Goal: Task Accomplishment & Management: Use online tool/utility

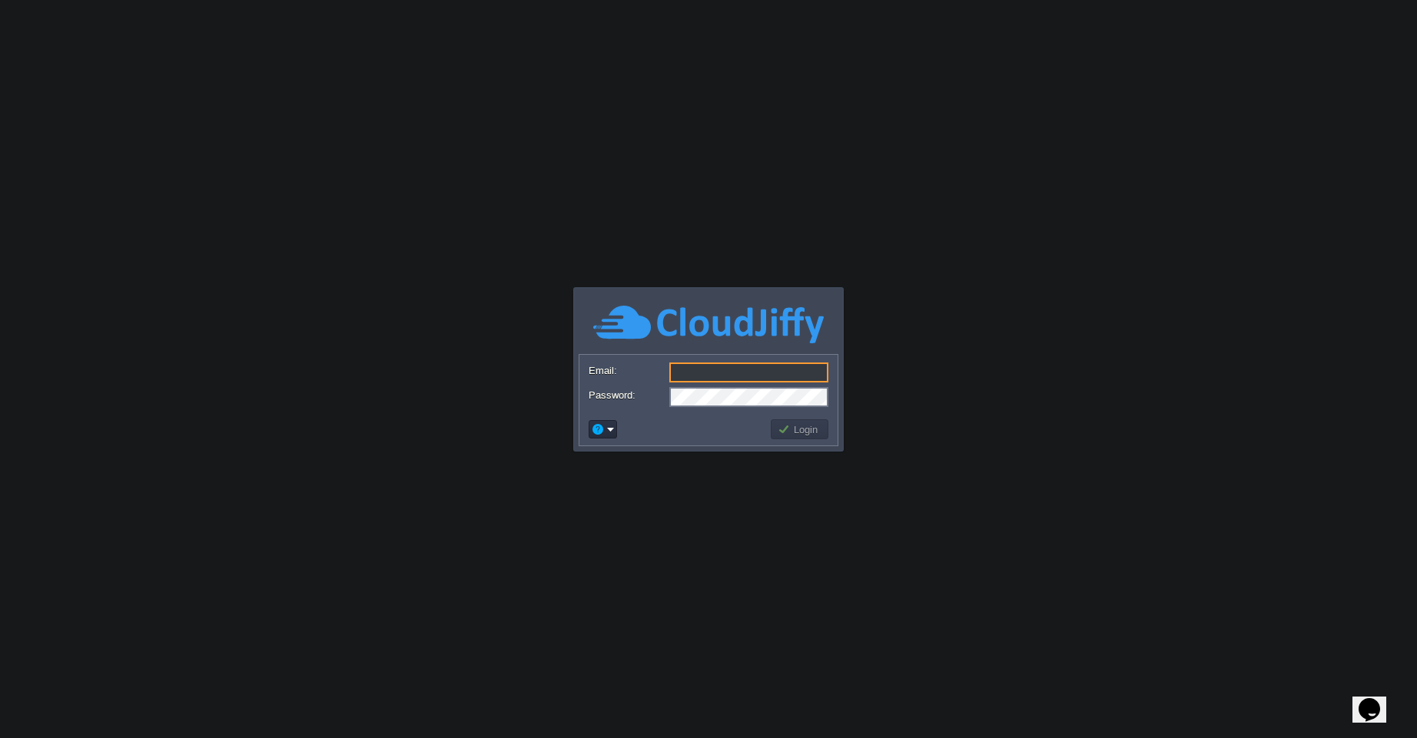
type input "[EMAIL_ADDRESS][PERSON_NAME][DOMAIN_NAME]"
click at [803, 432] on button "Login" at bounding box center [800, 430] width 45 height 14
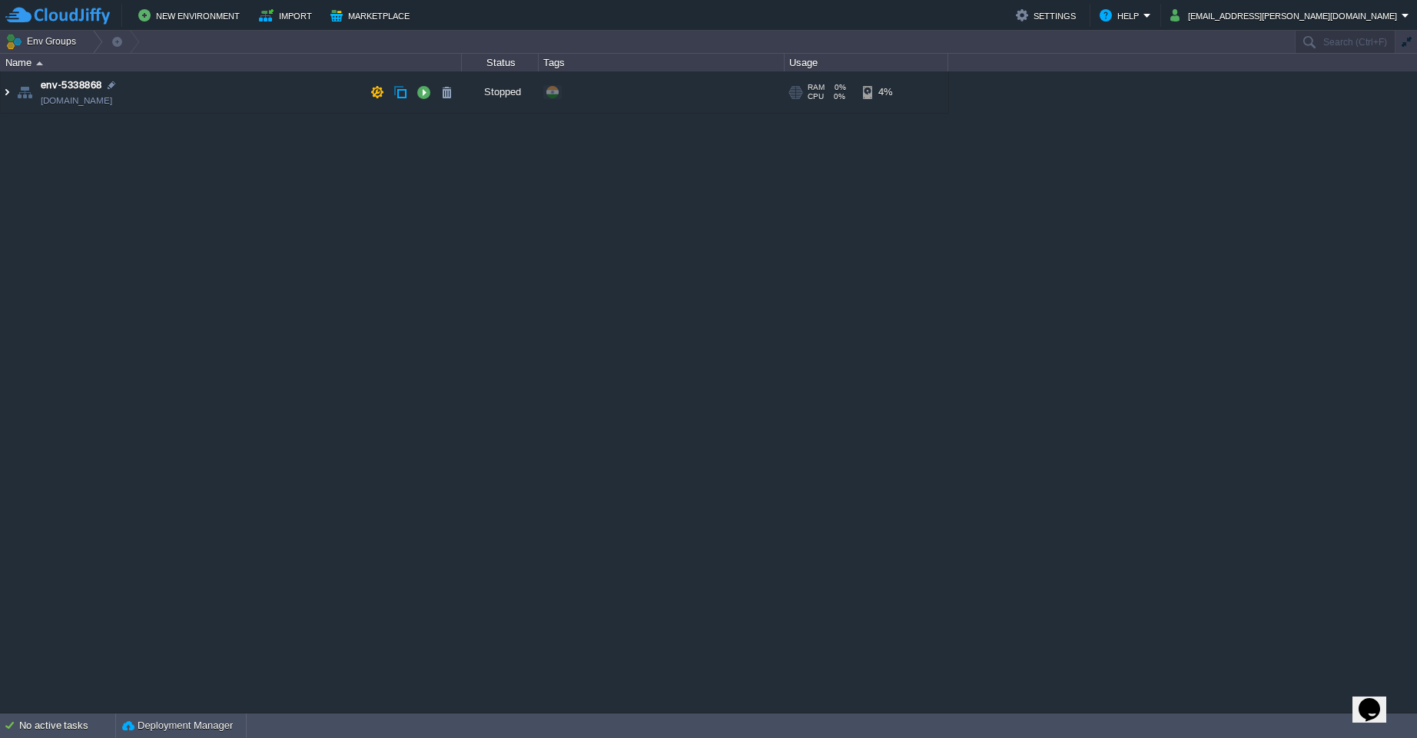
click at [8, 93] on img at bounding box center [7, 91] width 12 height 41
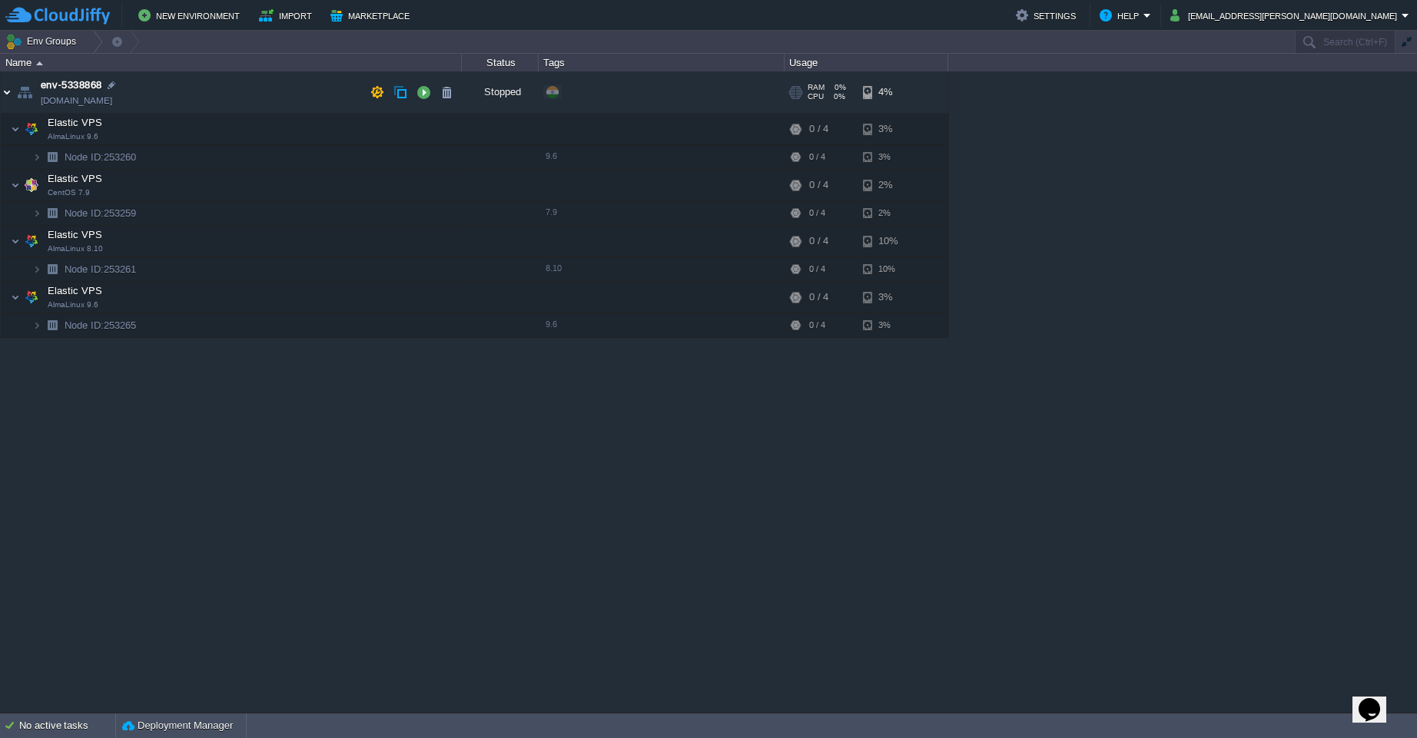
click at [7, 95] on img at bounding box center [7, 91] width 12 height 41
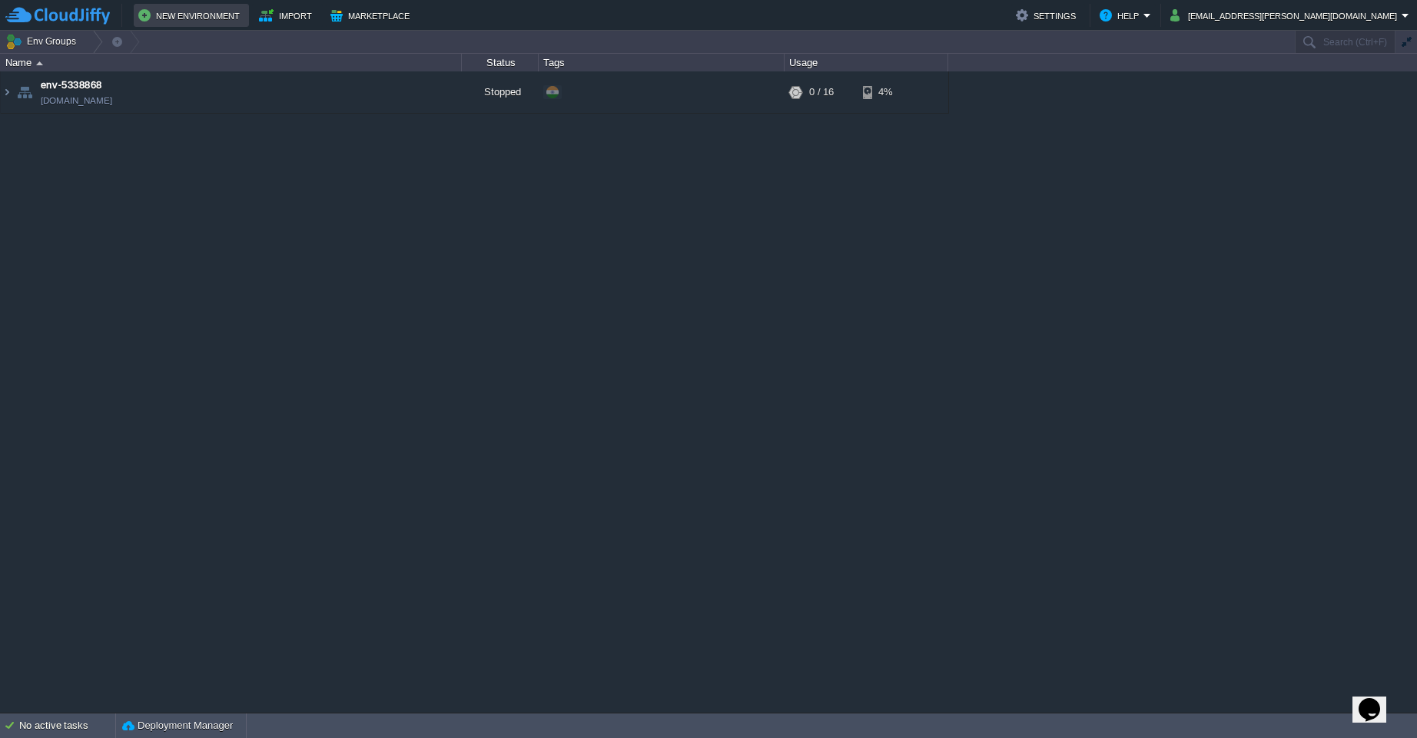
click at [192, 18] on button "New Environment" at bounding box center [191, 15] width 106 height 18
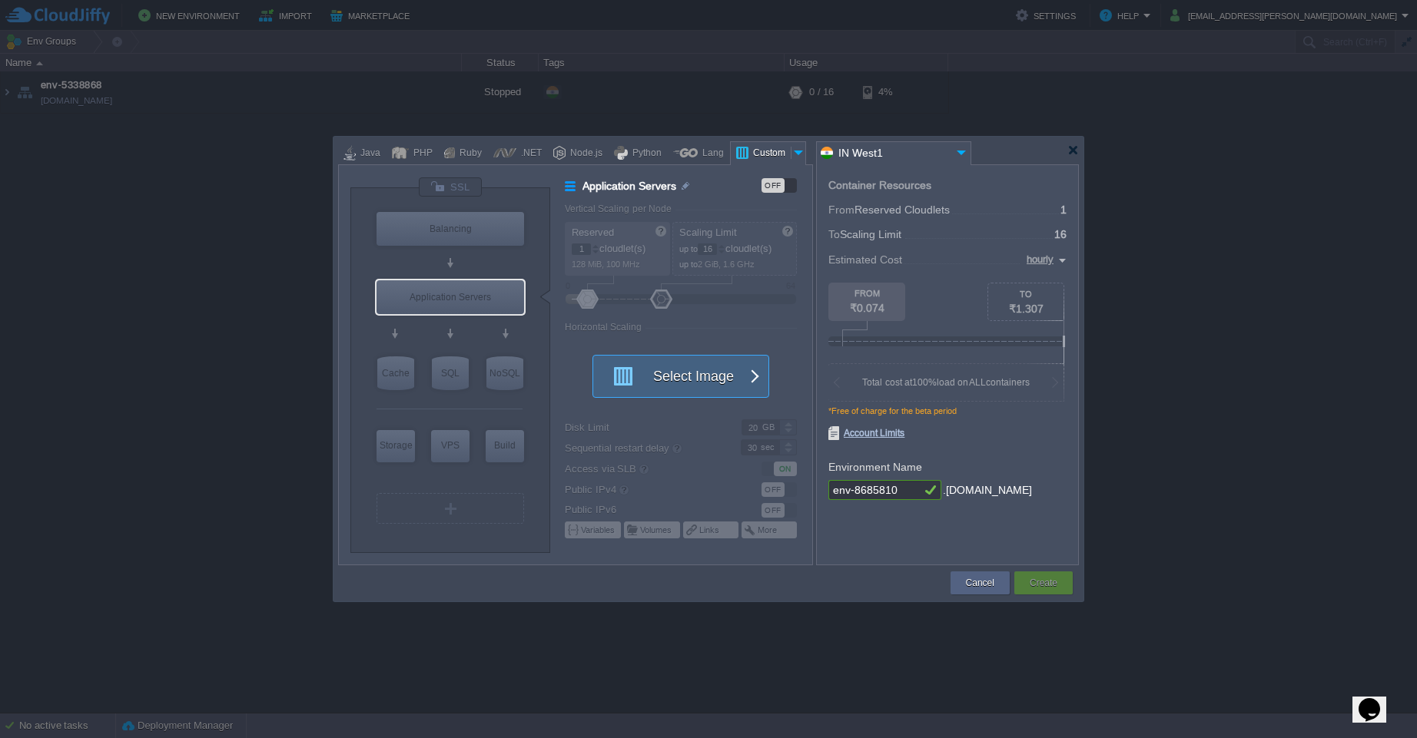
click at [671, 382] on button "Select Image" at bounding box center [672, 376] width 138 height 41
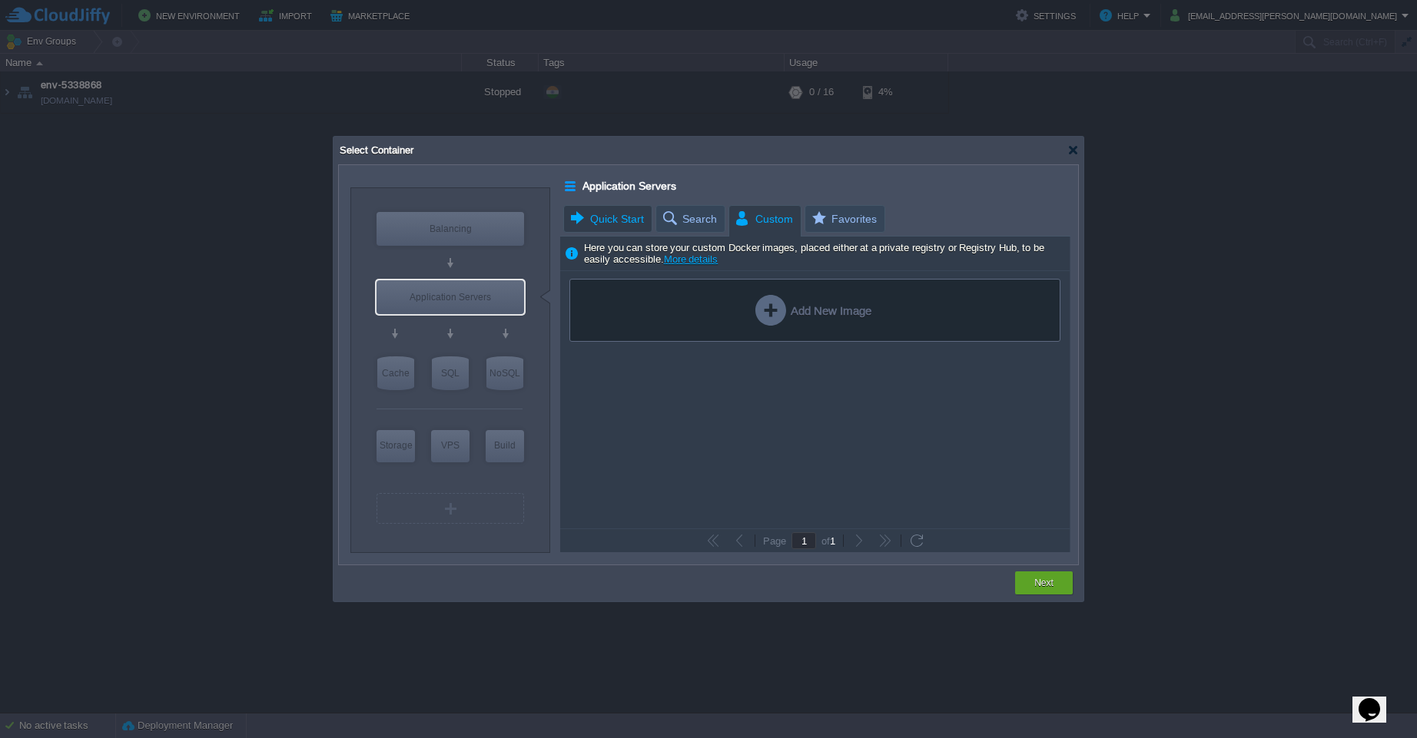
click at [619, 221] on span "Quick Start" at bounding box center [606, 219] width 75 height 26
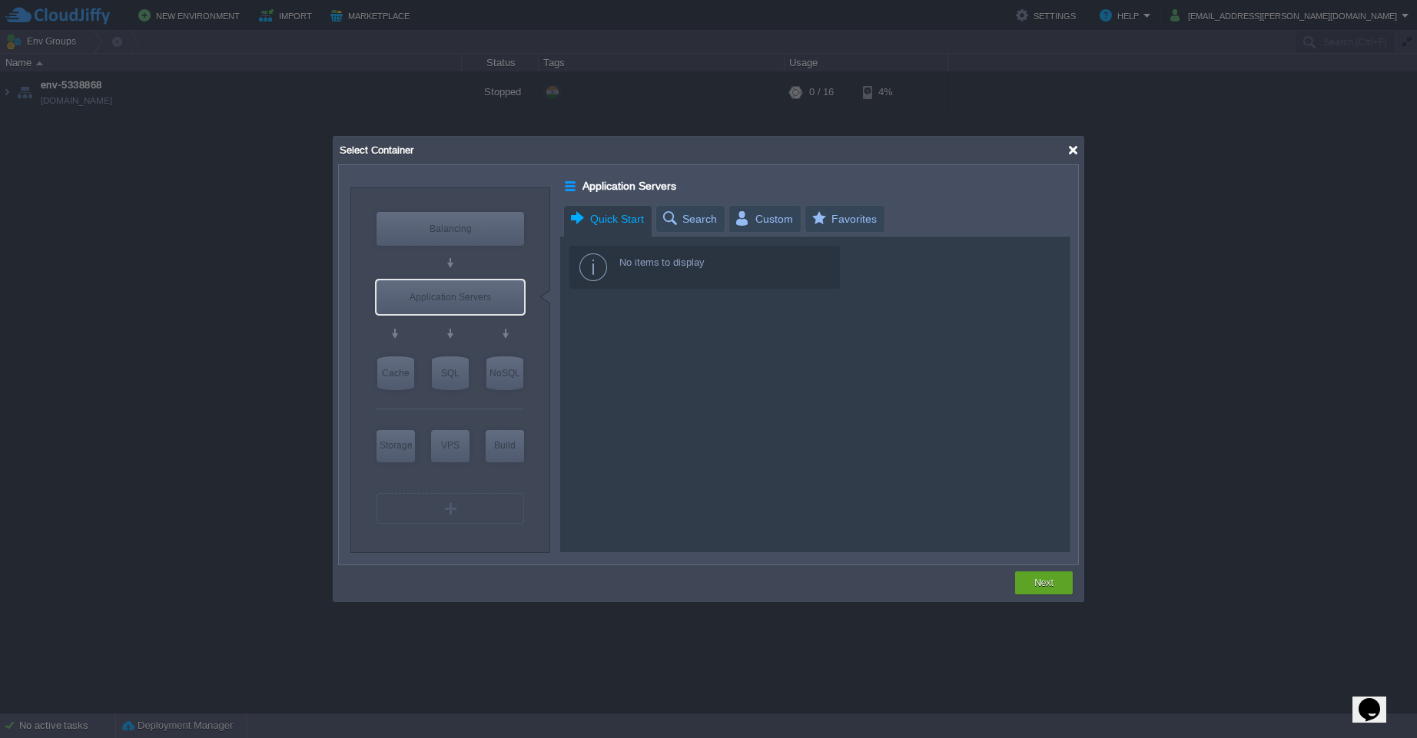
click at [1070, 149] on div at bounding box center [1073, 150] width 12 height 12
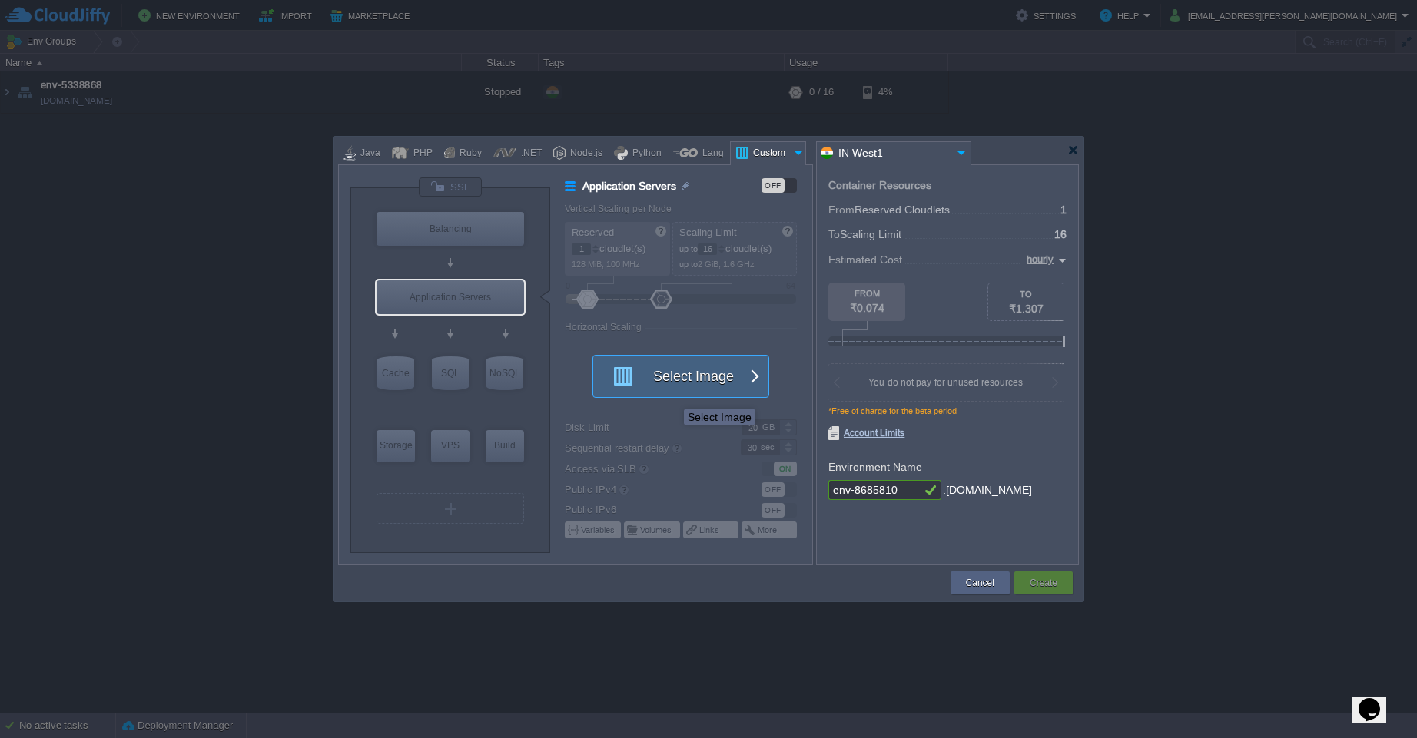
click at [678, 377] on button "Select Image" at bounding box center [672, 376] width 138 height 41
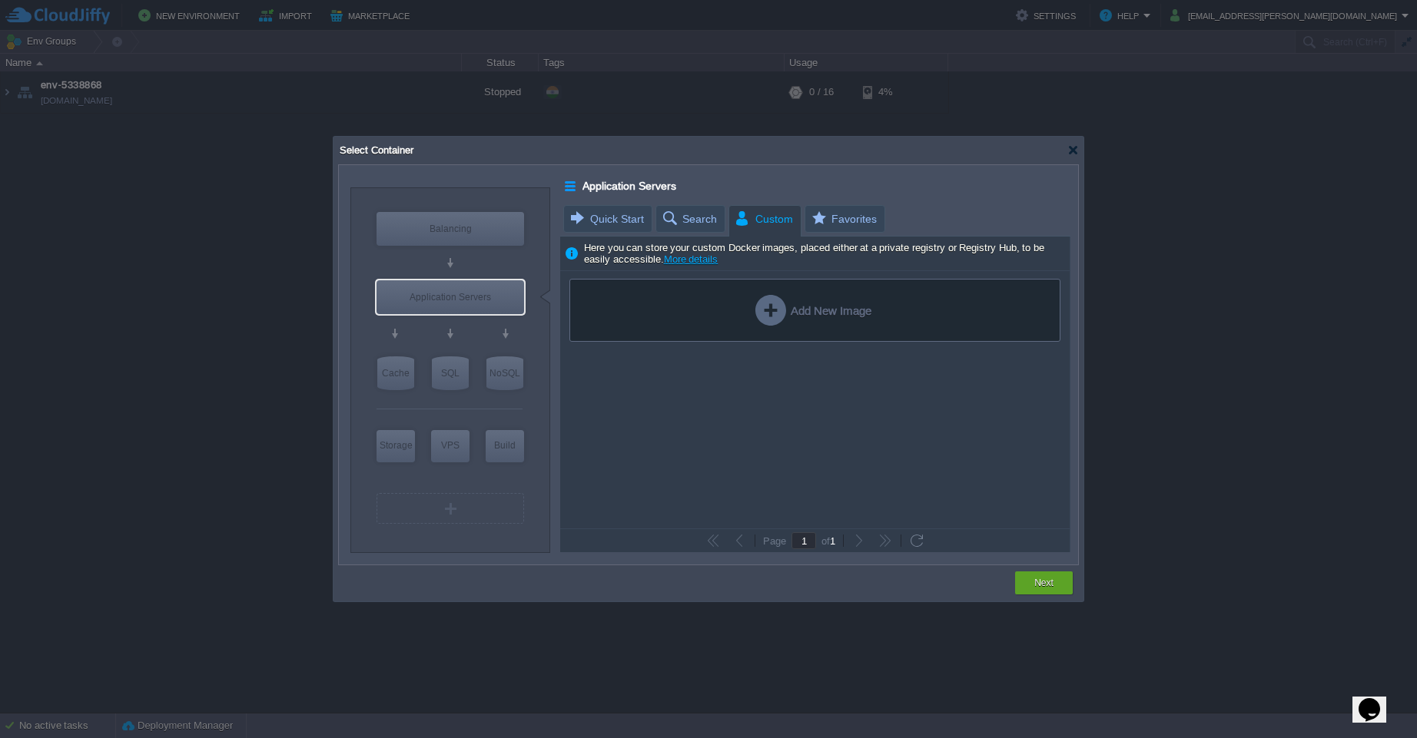
click at [744, 224] on span "Custom" at bounding box center [763, 219] width 59 height 27
click at [688, 224] on span "Search" at bounding box center [689, 219] width 56 height 26
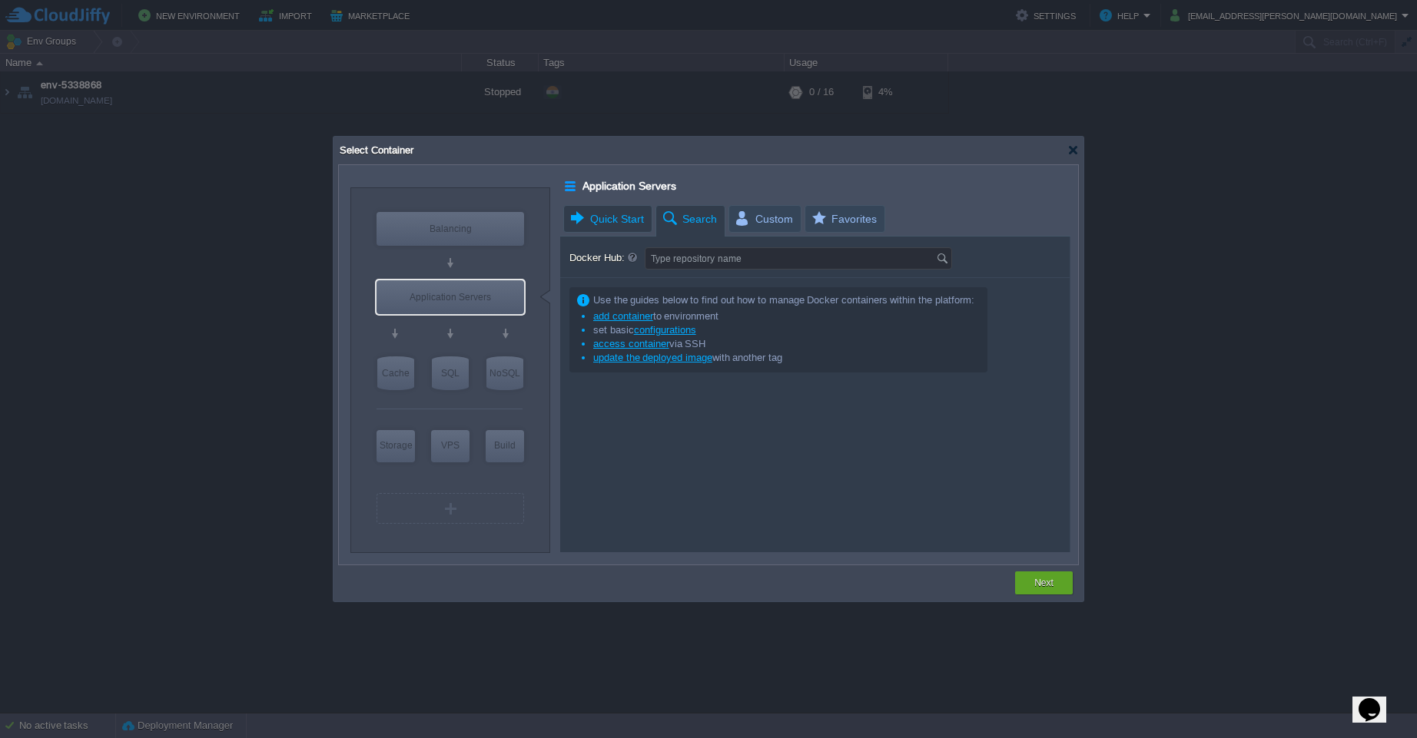
click at [617, 215] on span "Quick Start" at bounding box center [606, 219] width 75 height 26
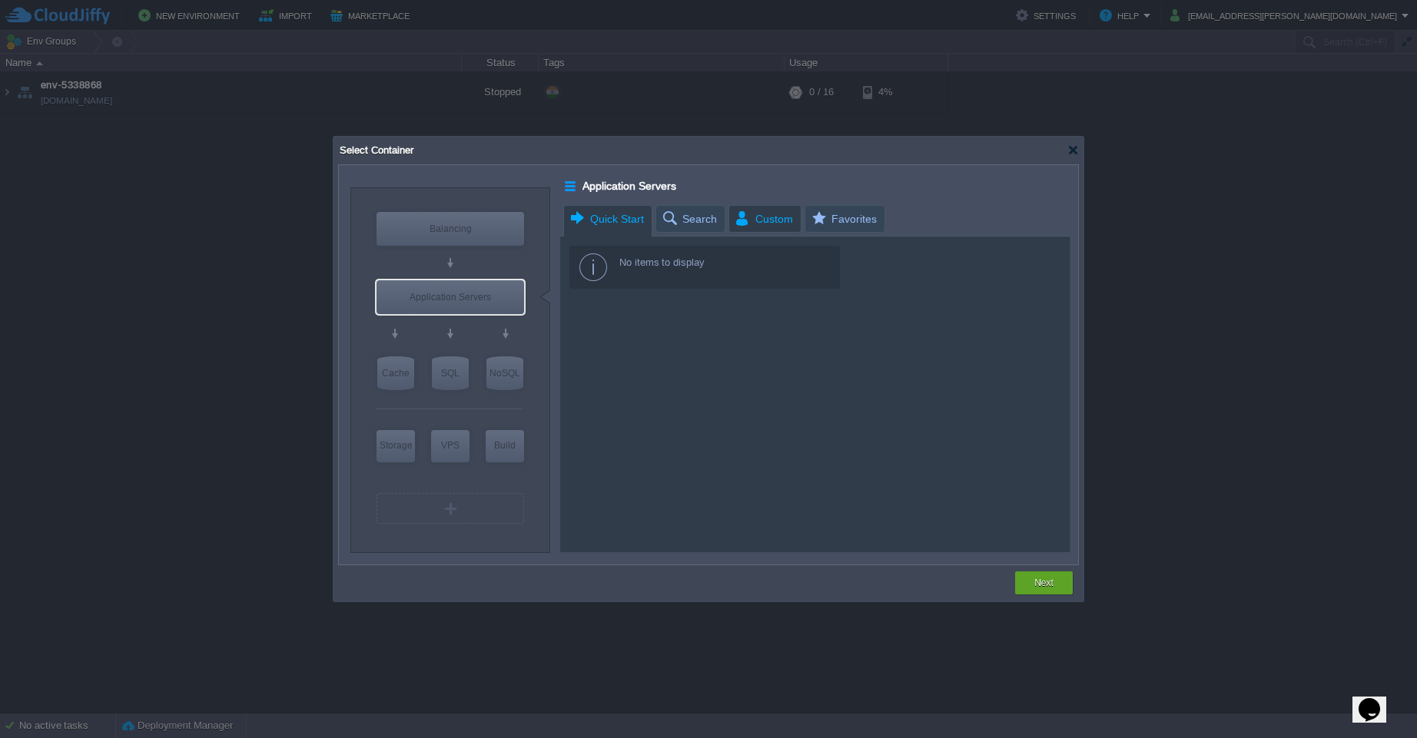
click at [772, 217] on span "Custom" at bounding box center [763, 219] width 59 height 26
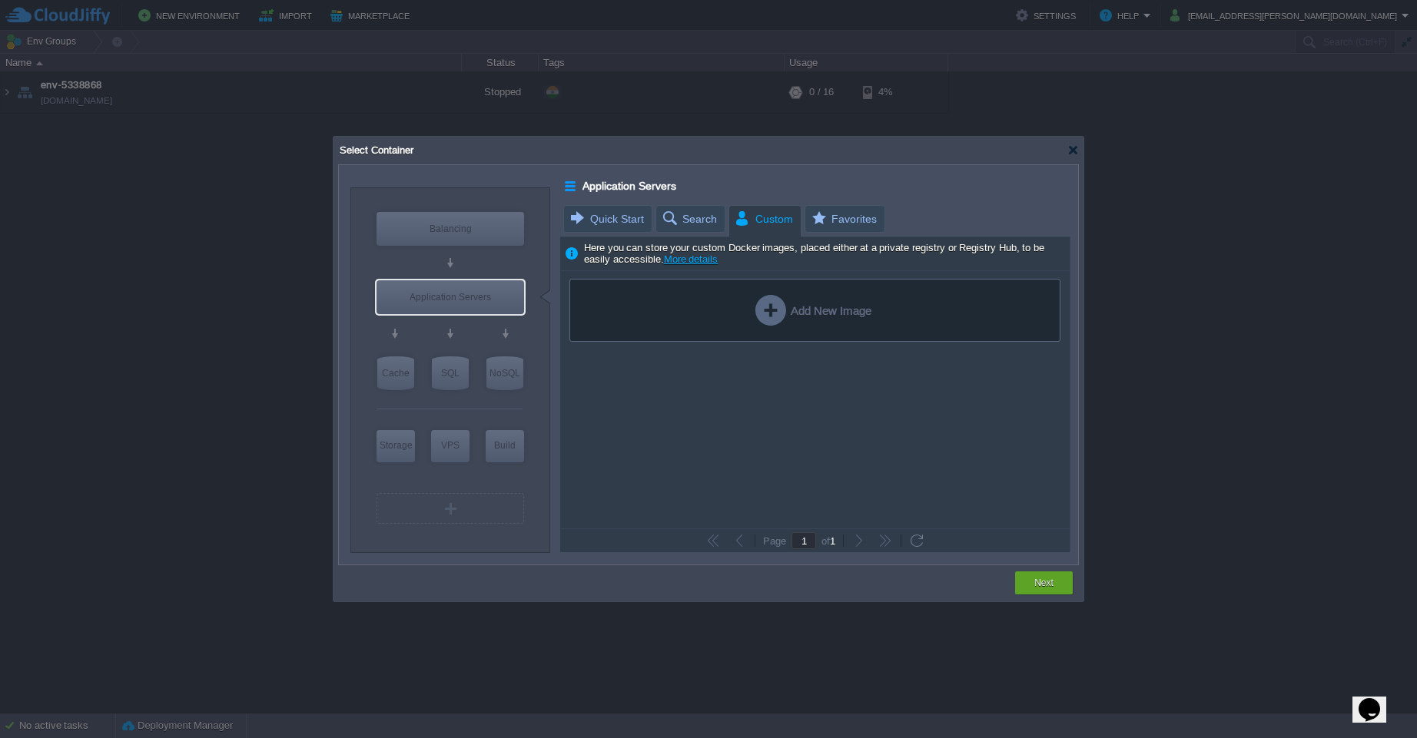
click at [785, 311] on div "Add New Image" at bounding box center [813, 310] width 116 height 31
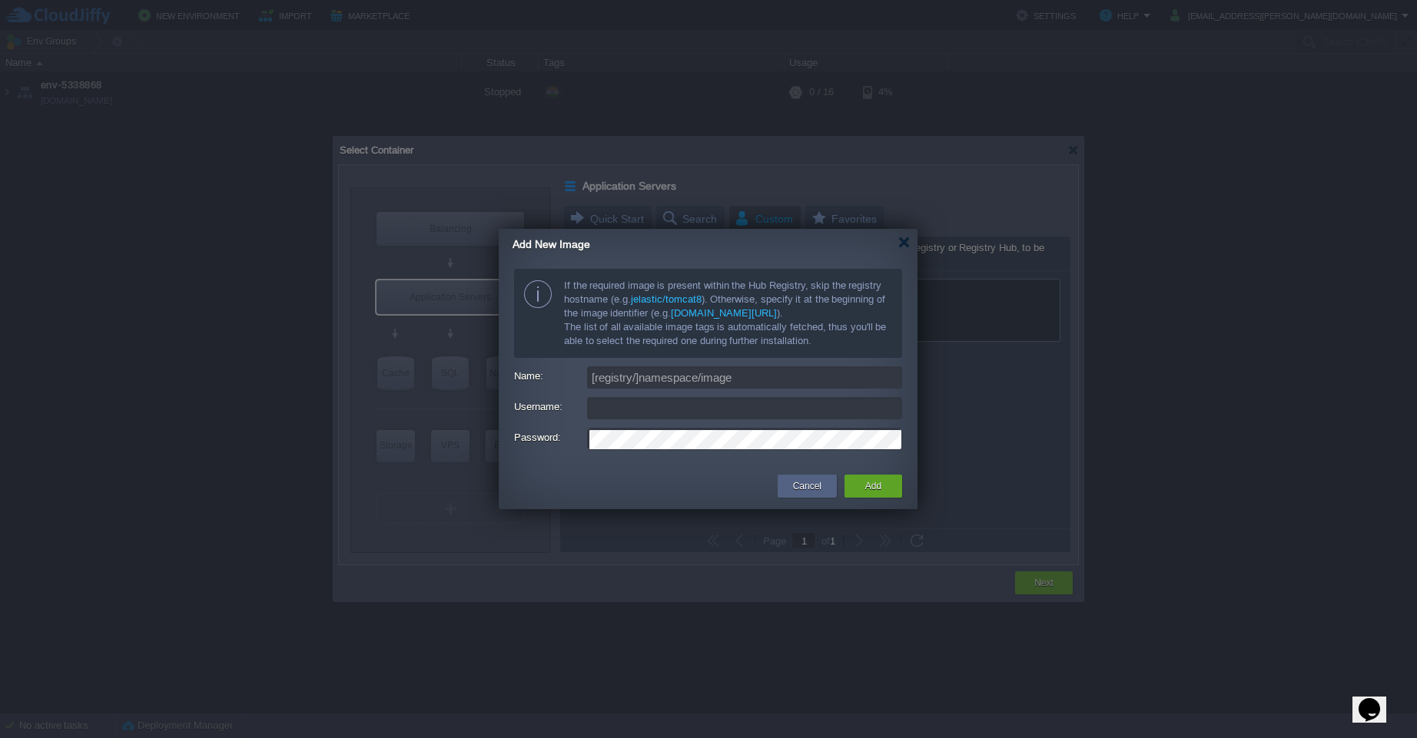
type input "[EMAIL_ADDRESS][PERSON_NAME][DOMAIN_NAME]"
click at [905, 243] on div at bounding box center [904, 243] width 12 height 12
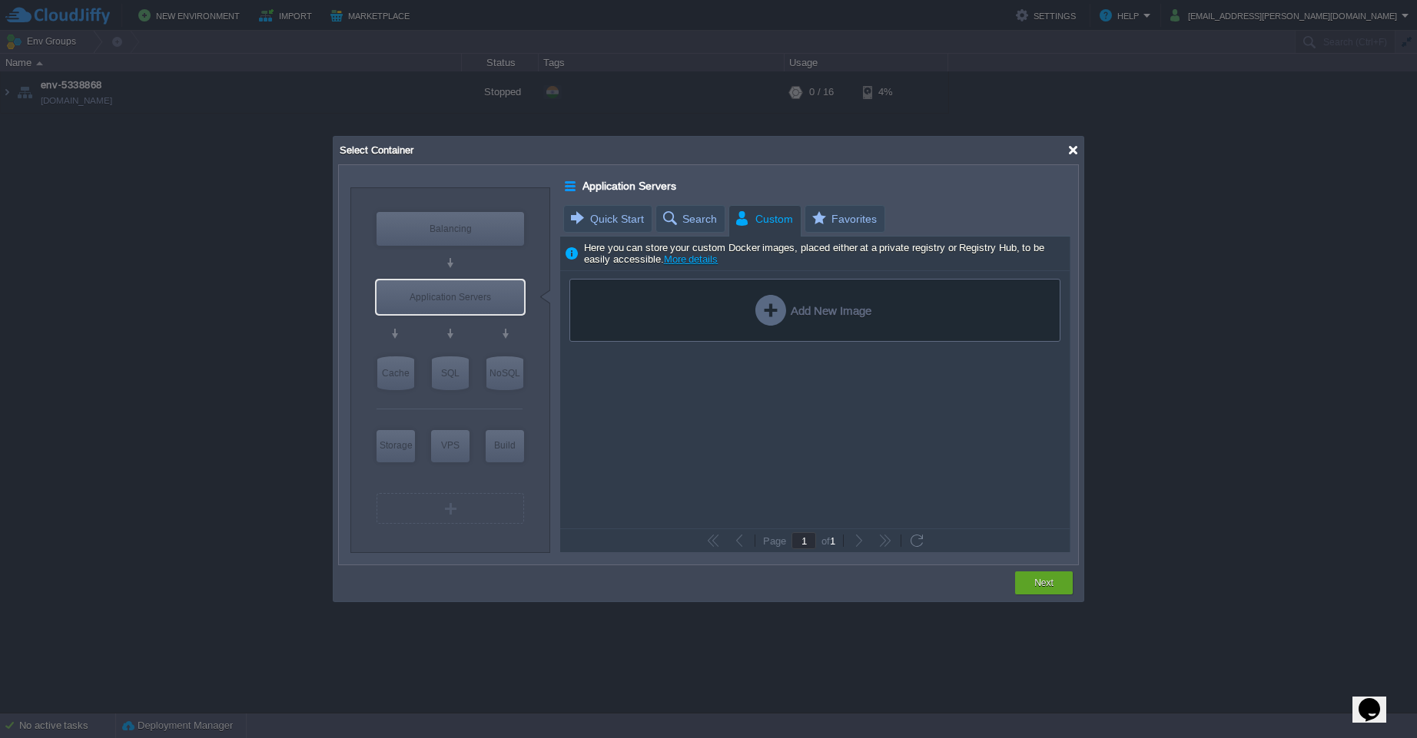
click at [1071, 154] on div at bounding box center [1073, 150] width 12 height 12
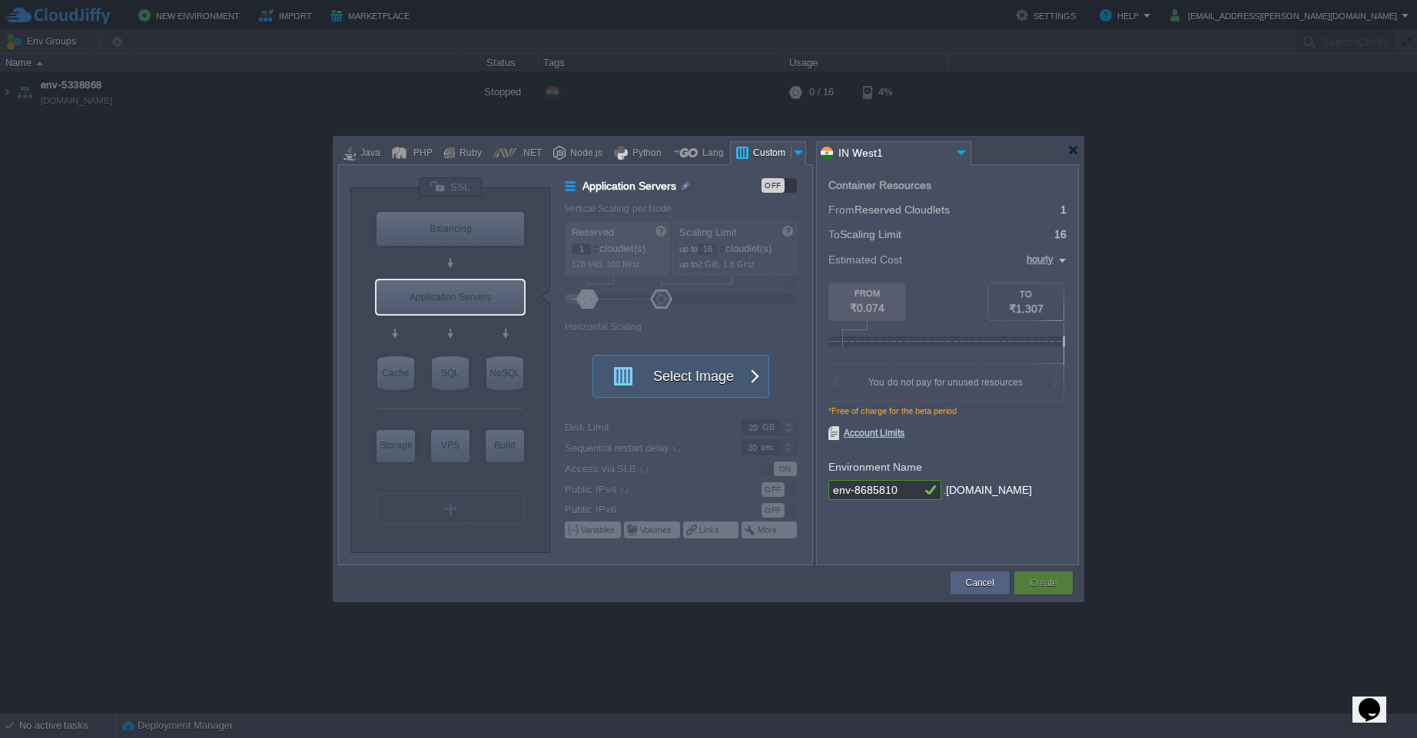
click at [792, 151] on div at bounding box center [798, 152] width 15 height 23
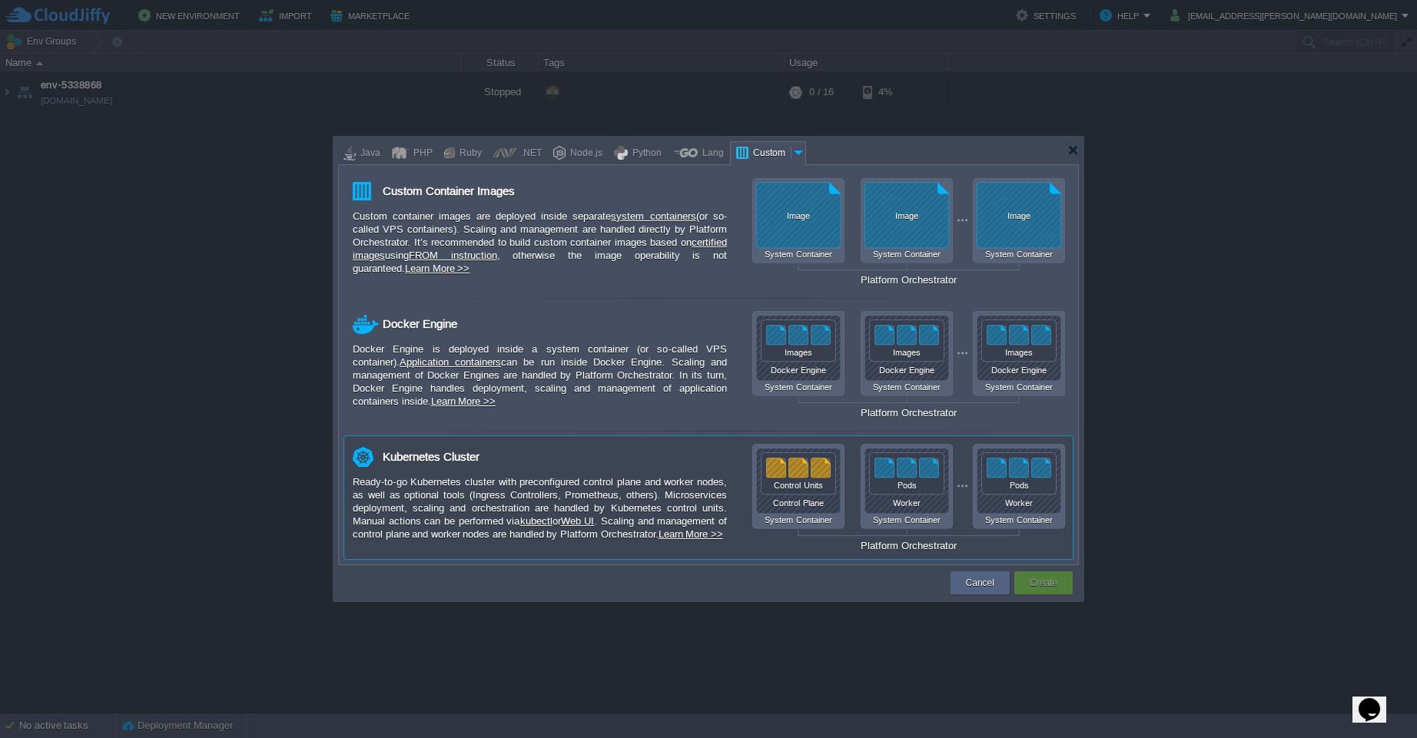
click at [891, 486] on div "Pods" at bounding box center [906, 485] width 75 height 9
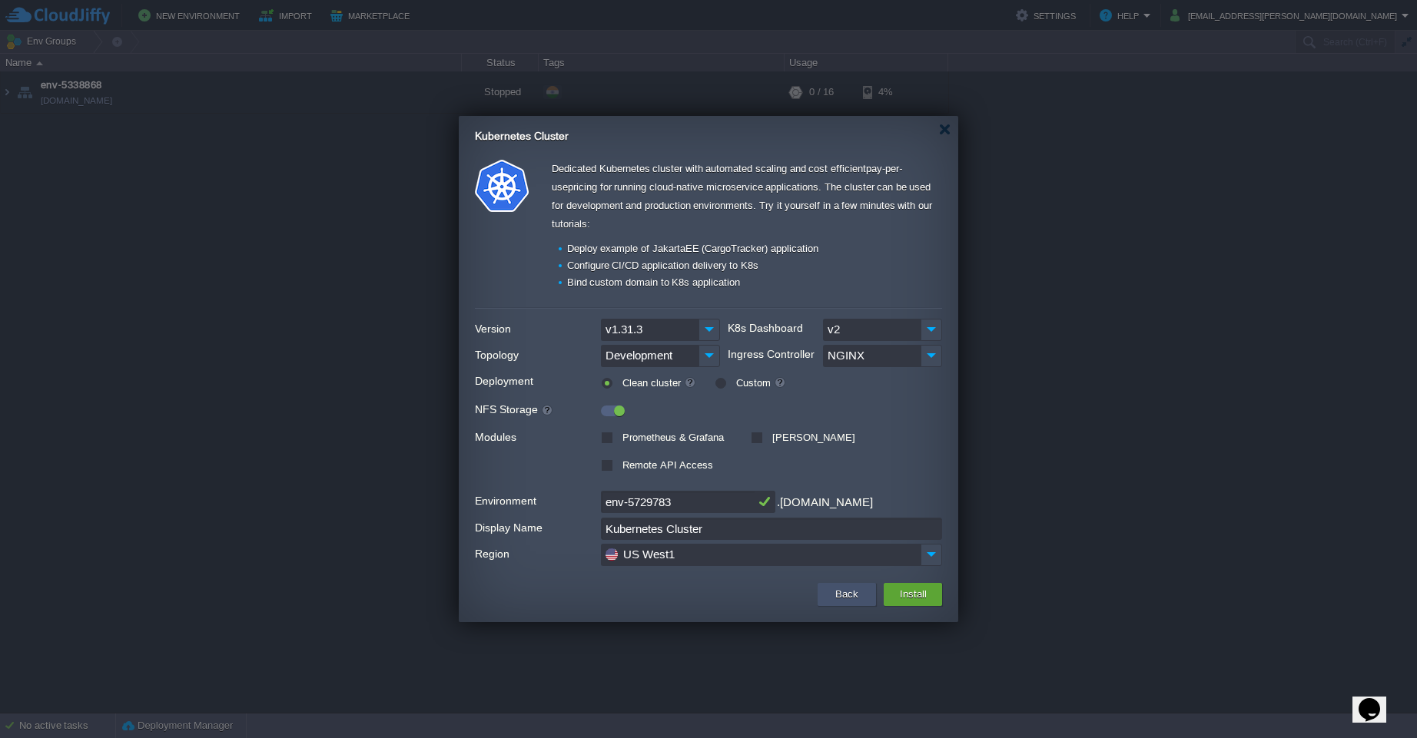
click at [838, 601] on button "Back" at bounding box center [847, 594] width 32 height 18
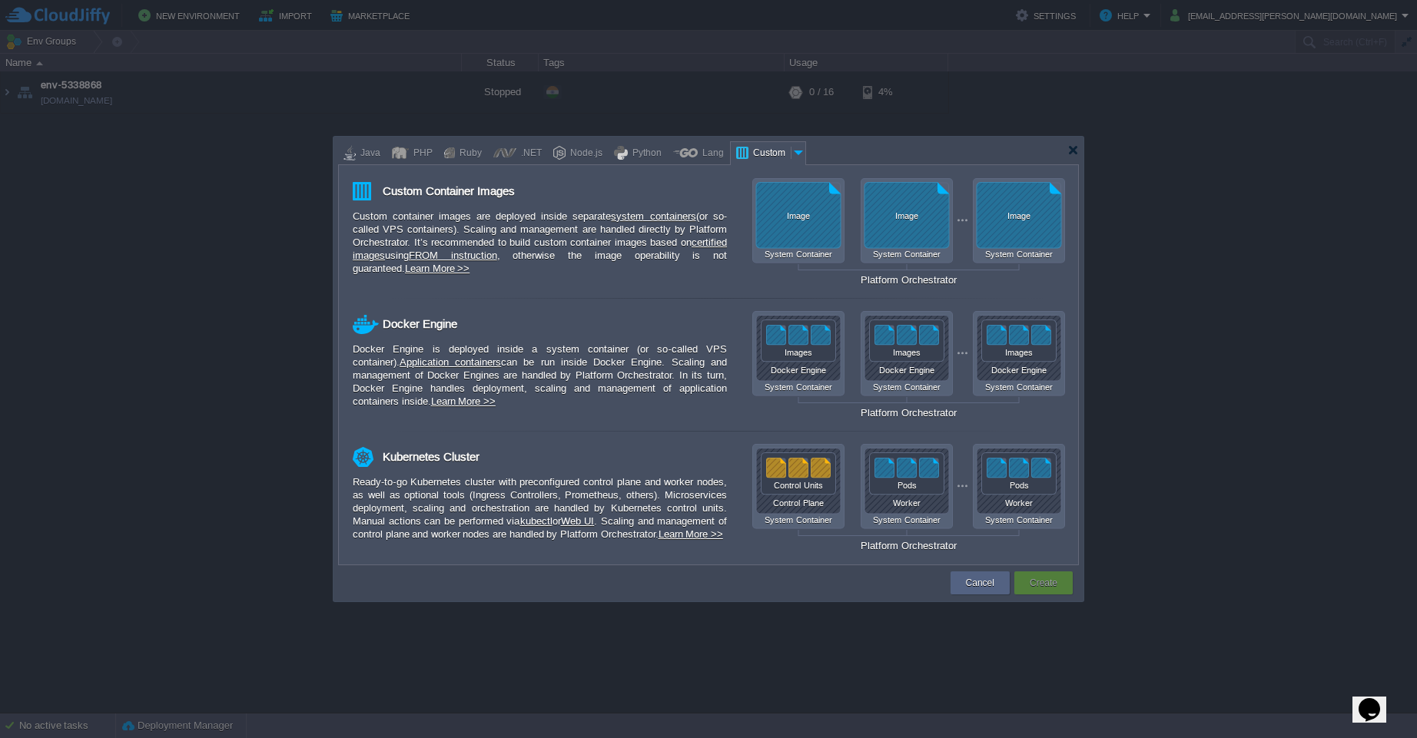
click at [1073, 158] on div at bounding box center [708, 151] width 741 height 28
click at [1070, 150] on div at bounding box center [1073, 150] width 12 height 12
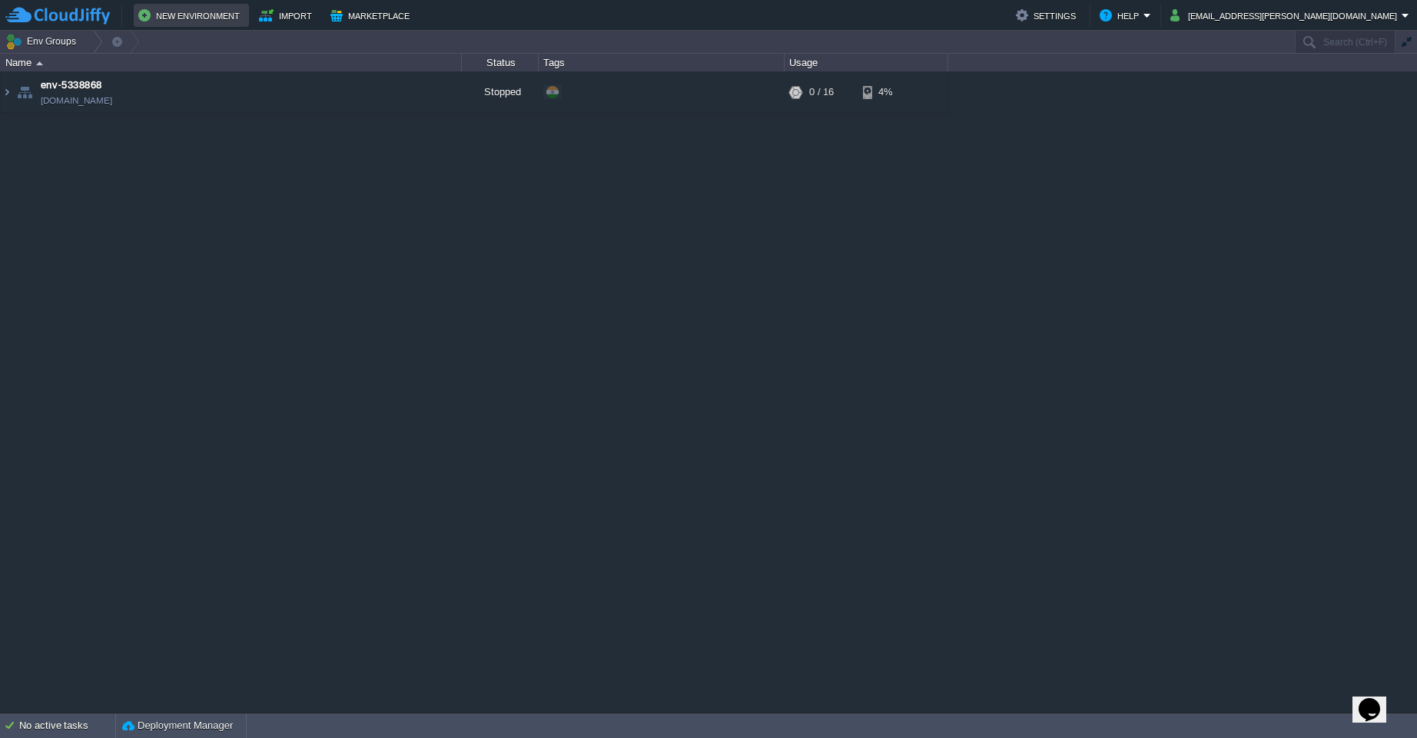
click at [204, 22] on button "New Environment" at bounding box center [191, 15] width 106 height 18
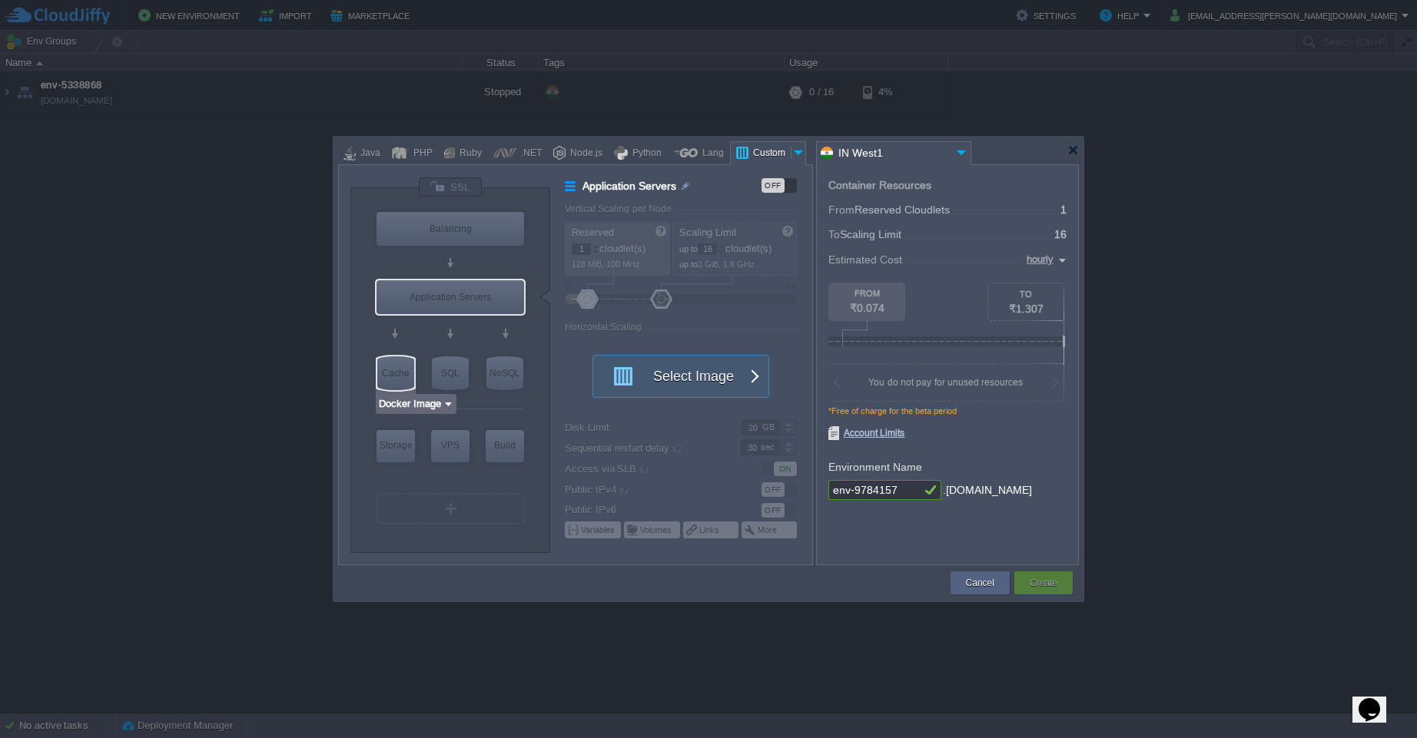
click at [401, 381] on div "Cache" at bounding box center [395, 374] width 37 height 34
type input "Cache"
type input "4"
type input "Select Image"
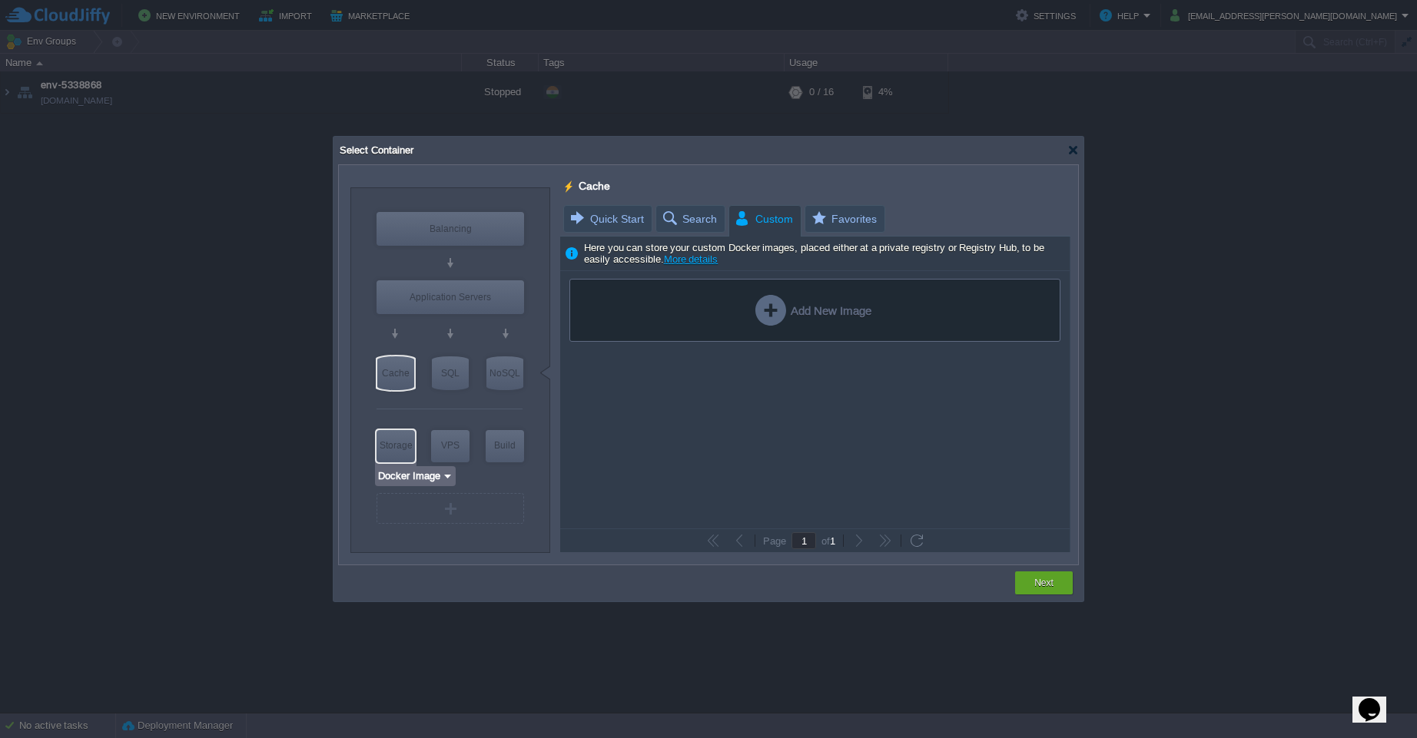
click at [393, 449] on div "Storage" at bounding box center [395, 445] width 38 height 31
type input "Storage Containers"
type input "6"
type input "Select Image"
type input "10"
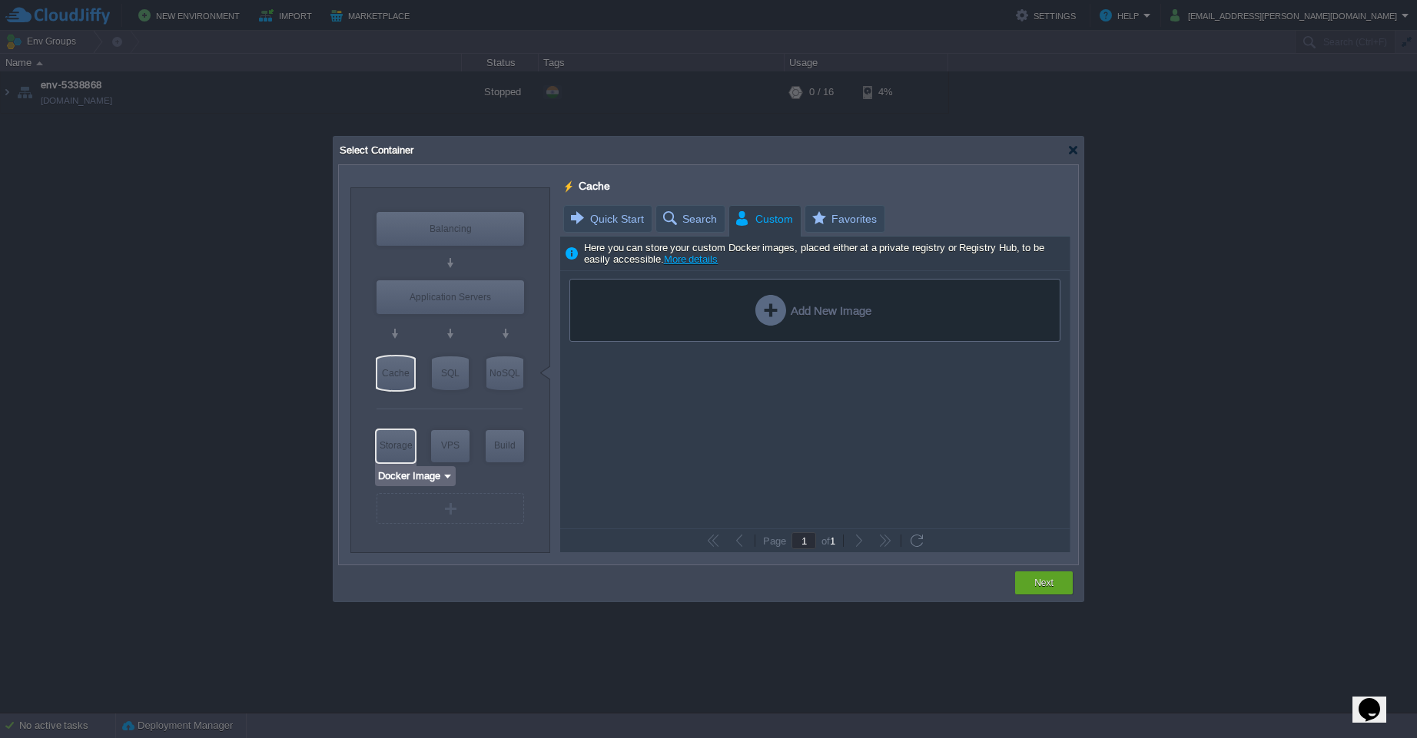
type input "Storage Containers"
click at [415, 402] on input "Docker Image" at bounding box center [410, 403] width 65 height 15
click at [416, 466] on div "More..." at bounding box center [421, 464] width 84 height 18
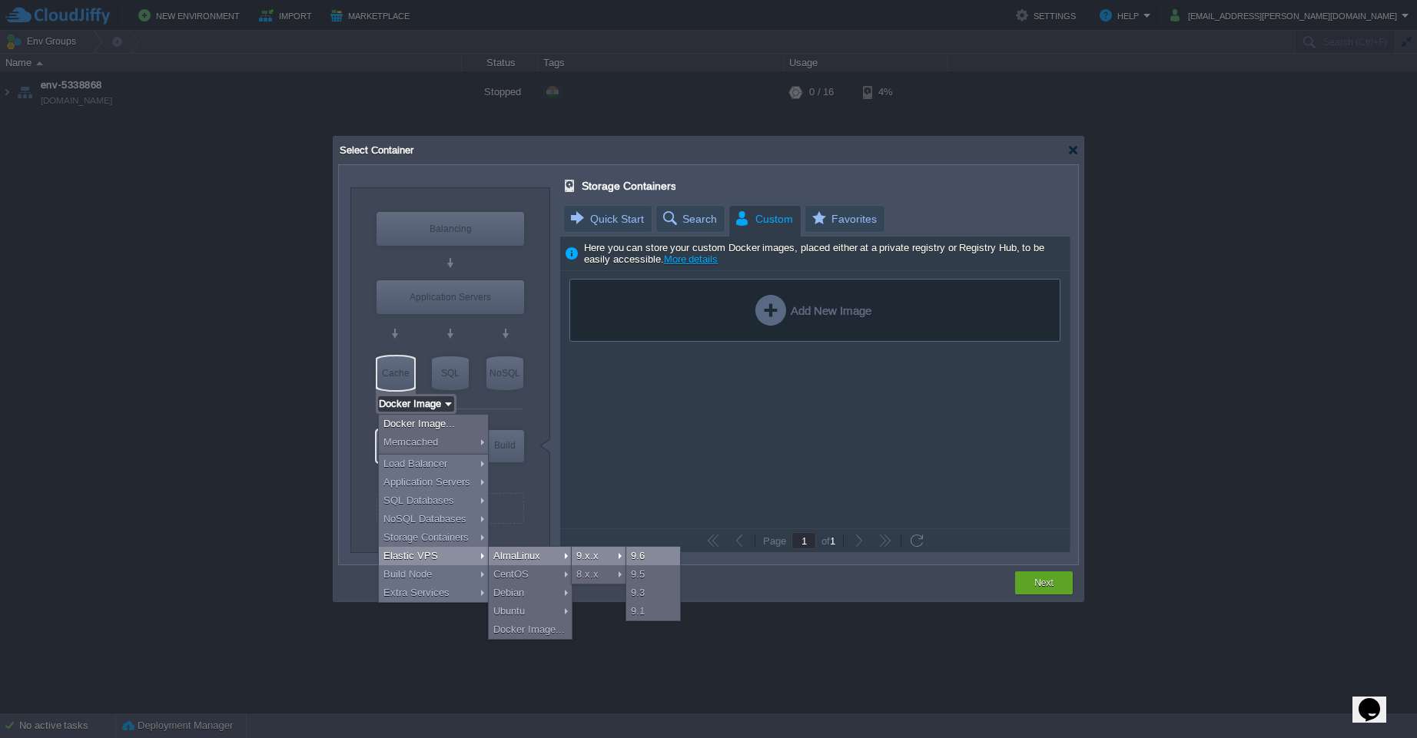
click at [637, 558] on div "9.6" at bounding box center [653, 556] width 54 height 18
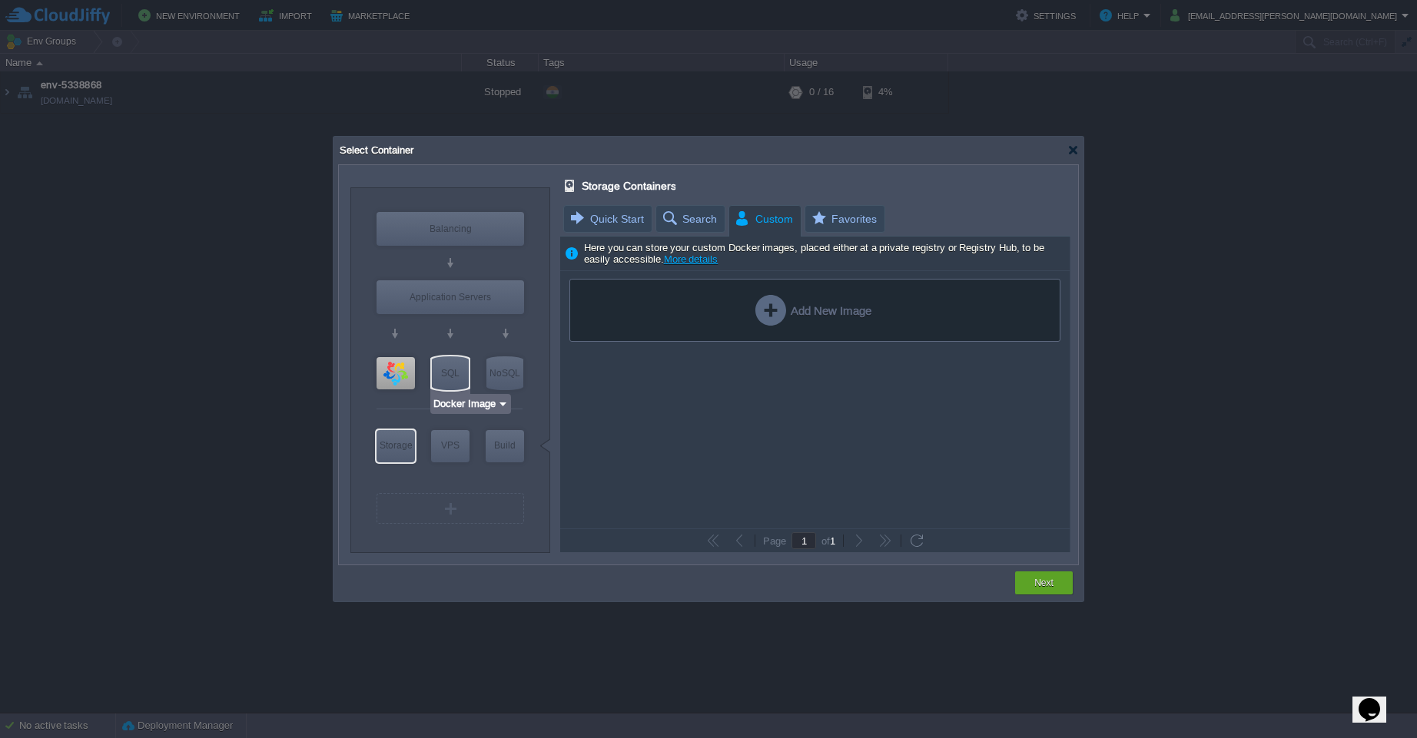
click at [476, 406] on input "Docker Image" at bounding box center [465, 403] width 65 height 15
click at [466, 516] on div "More..." at bounding box center [475, 519] width 84 height 18
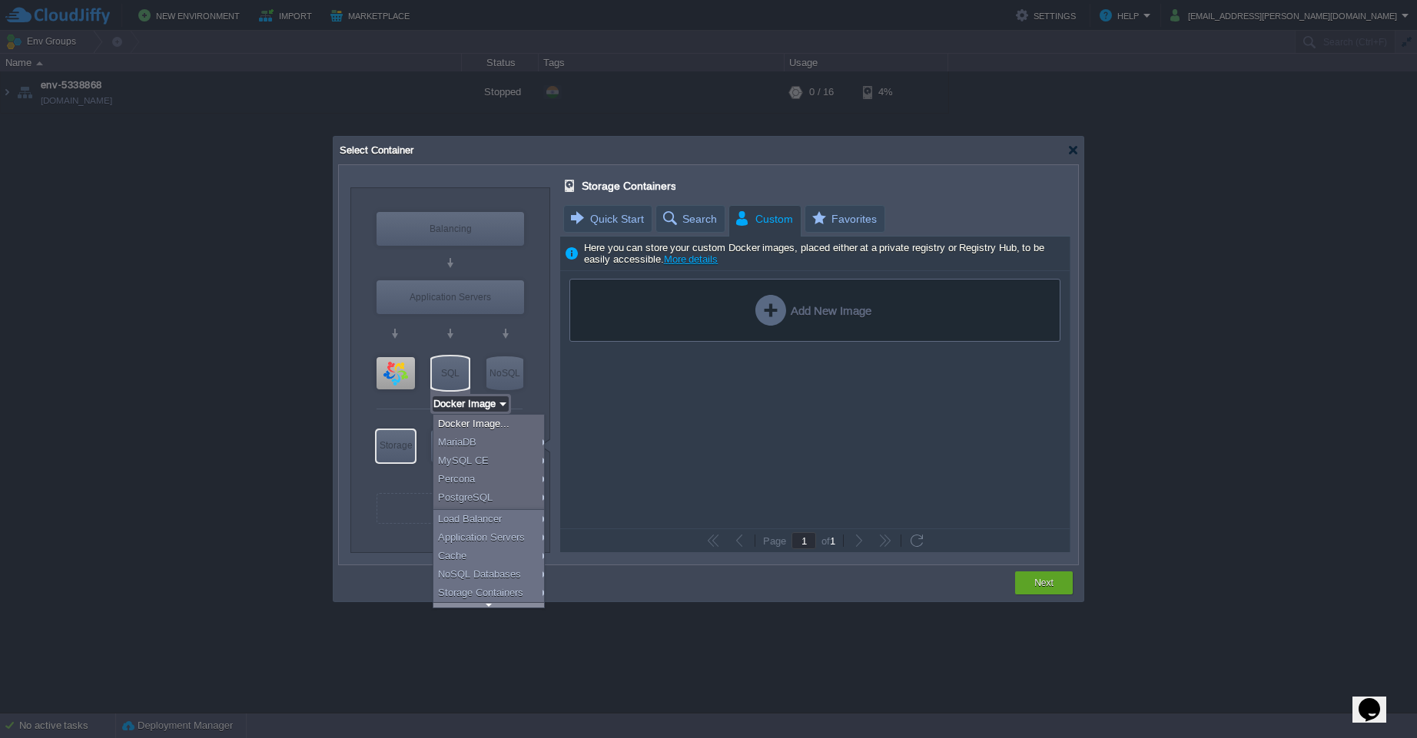
click at [483, 605] on div at bounding box center [488, 604] width 111 height 5
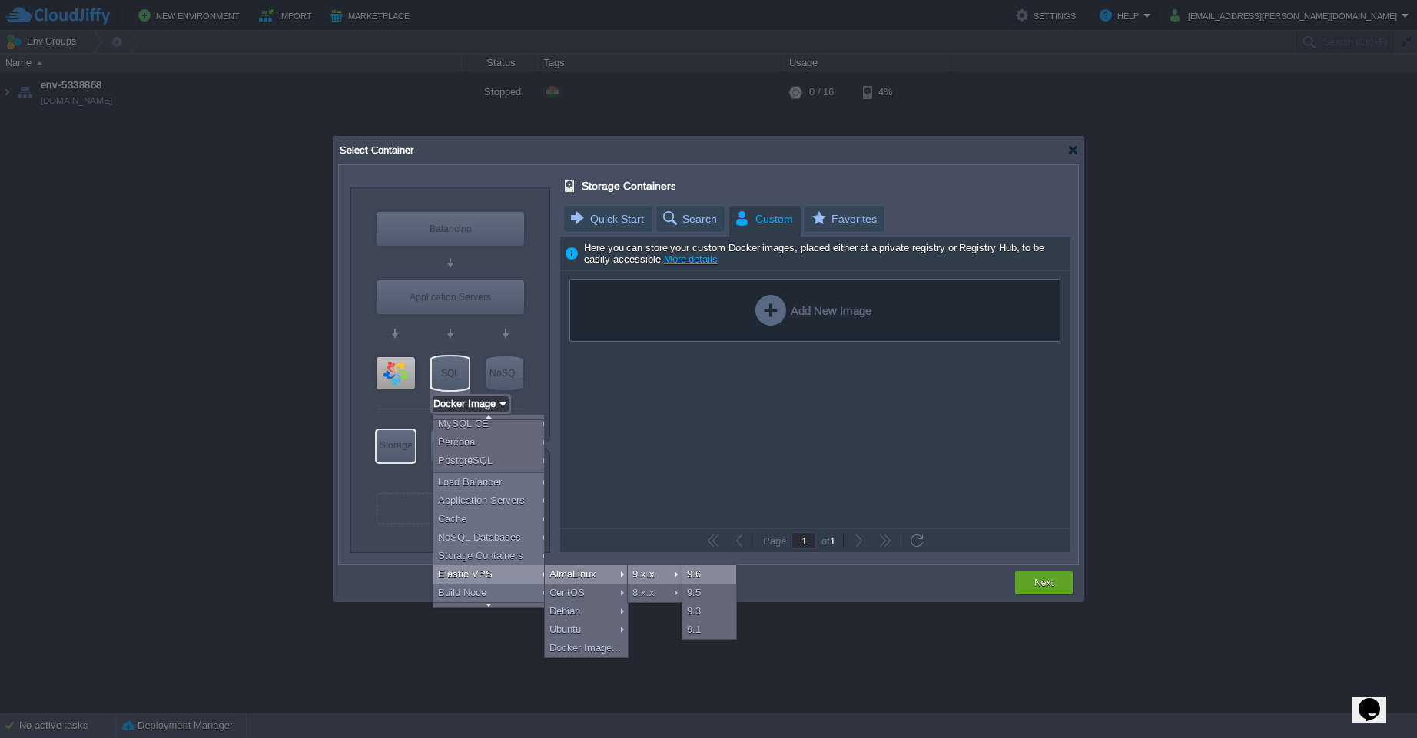
click at [695, 575] on div "9.6" at bounding box center [709, 574] width 54 height 18
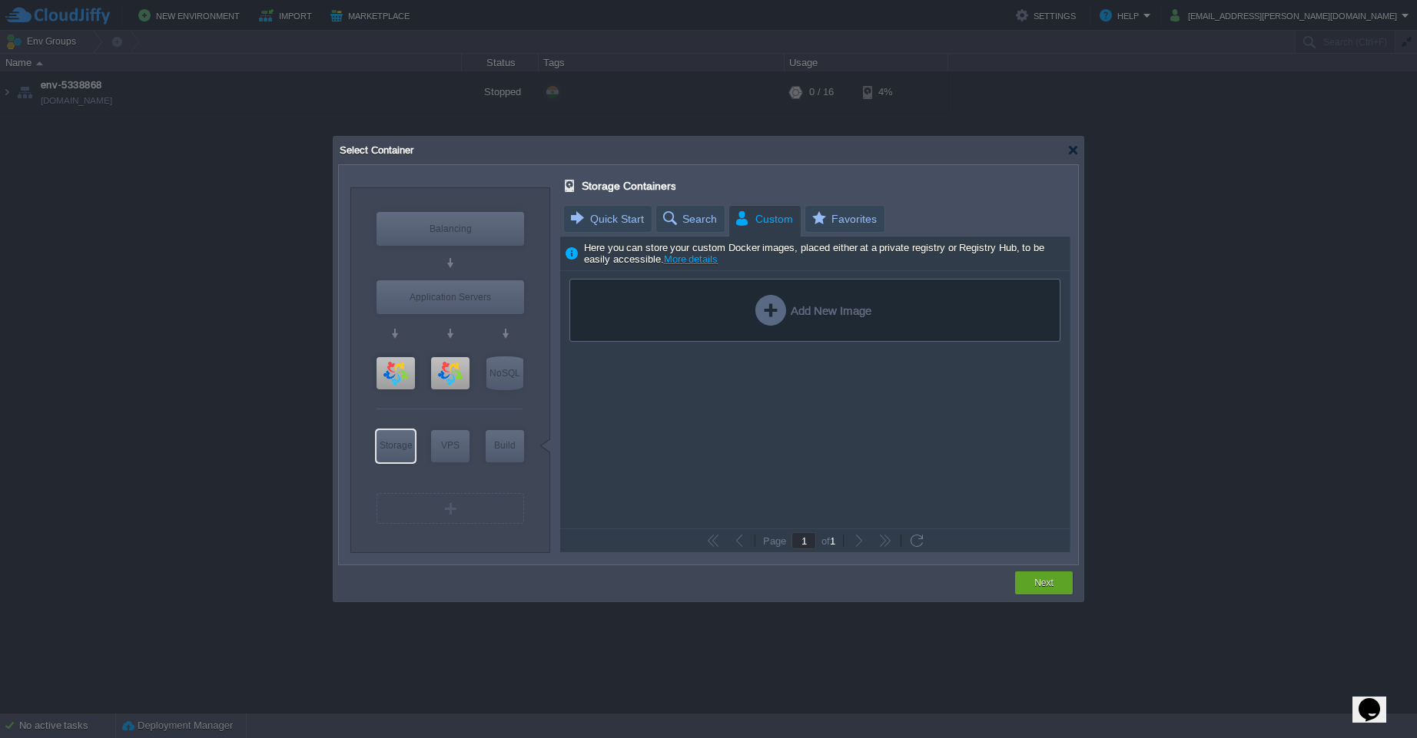
scroll to position [0, 0]
click at [518, 406] on img at bounding box center [516, 403] width 12 height 15
click at [479, 498] on div "More..." at bounding box center [488, 501] width 85 height 18
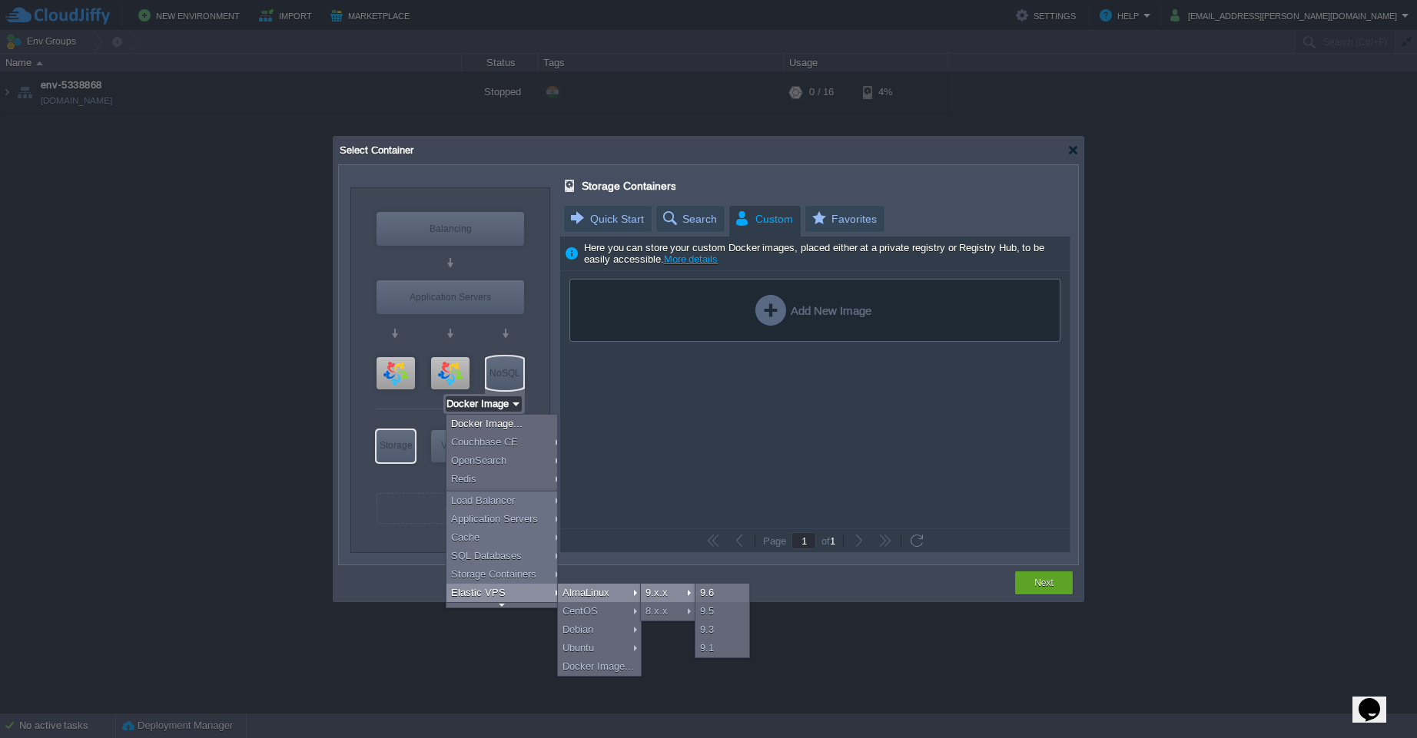
click at [655, 598] on div "9.x.x" at bounding box center [668, 593] width 54 height 18
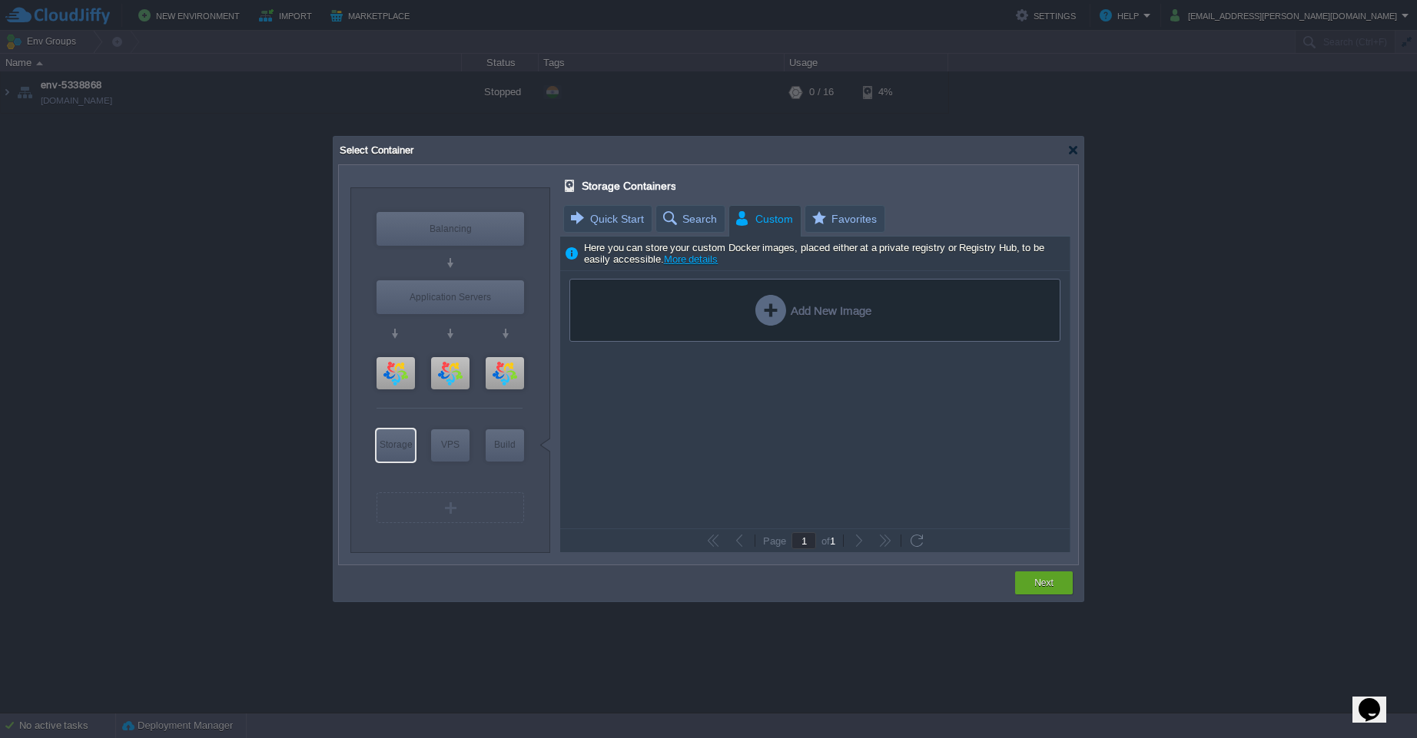
type input "AlmaLinux 9.6"
click at [386, 375] on div at bounding box center [395, 373] width 38 height 32
type input "Elastic VPS"
type input "4"
type input "AlmaLinux 9.6"
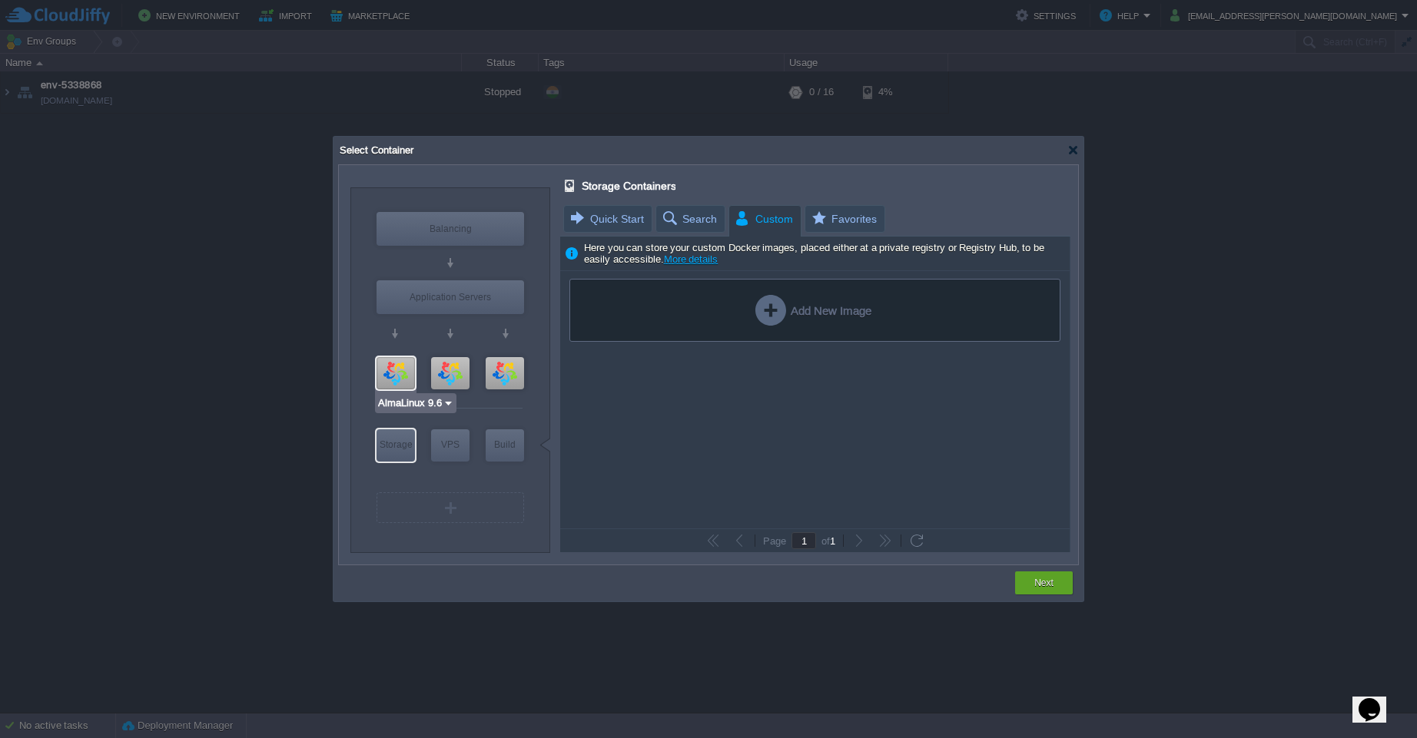
type input "9.6"
type input "Stateful"
type input "20"
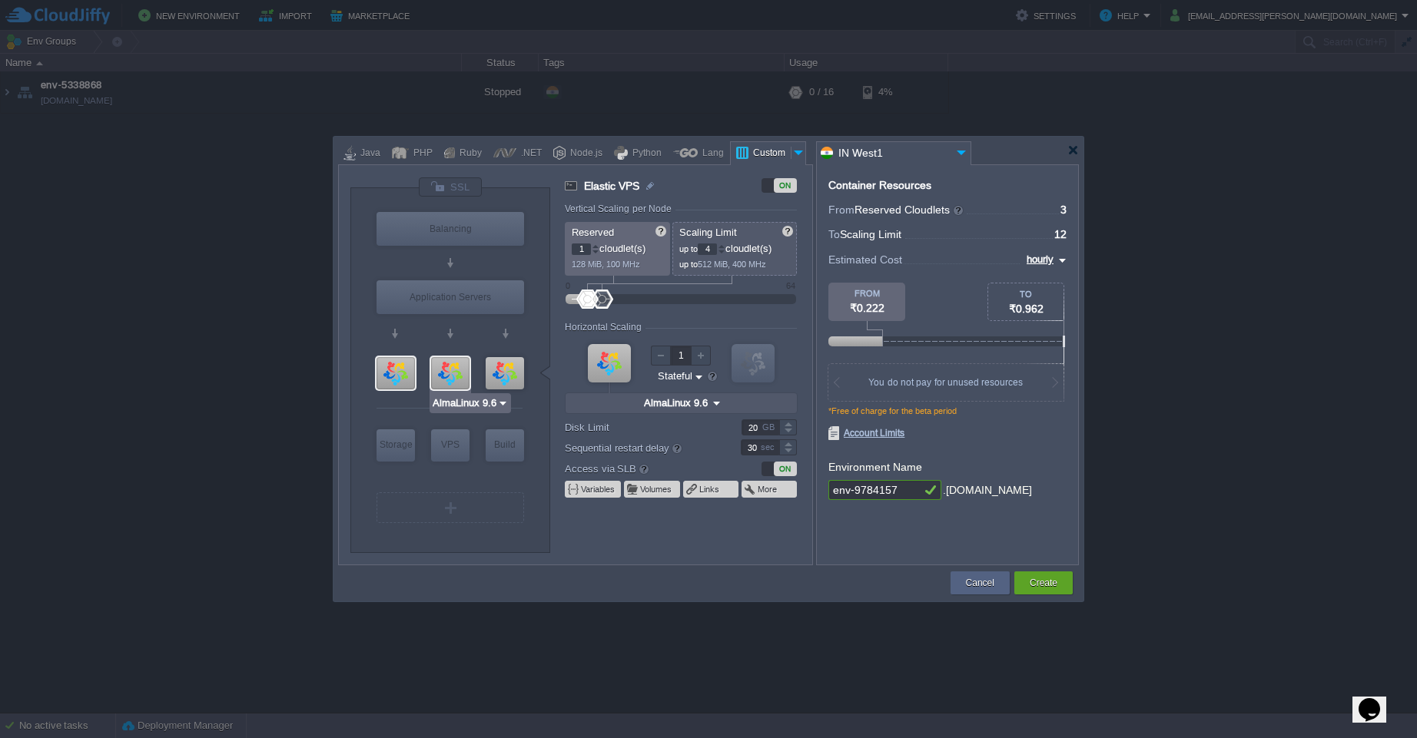
click at [454, 373] on div at bounding box center [450, 373] width 38 height 32
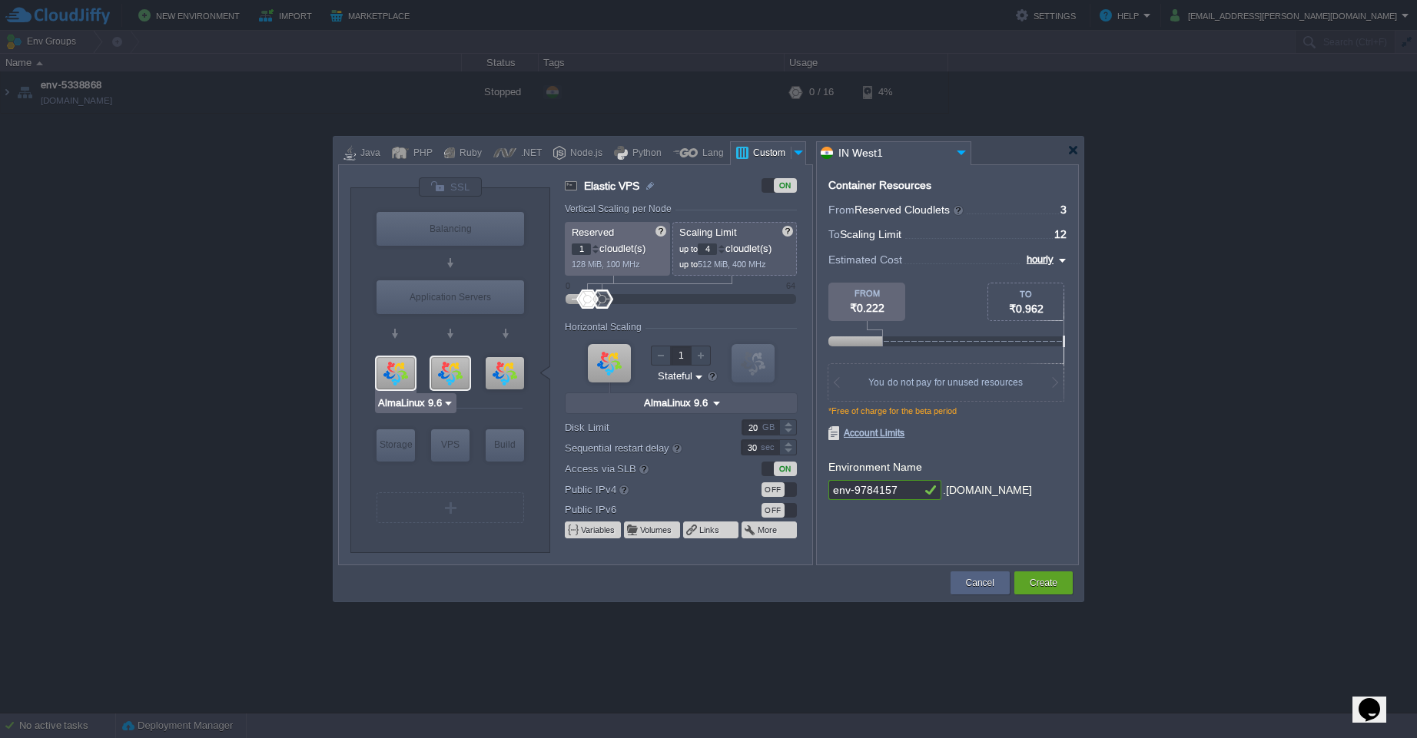
click at [397, 375] on div at bounding box center [395, 373] width 38 height 32
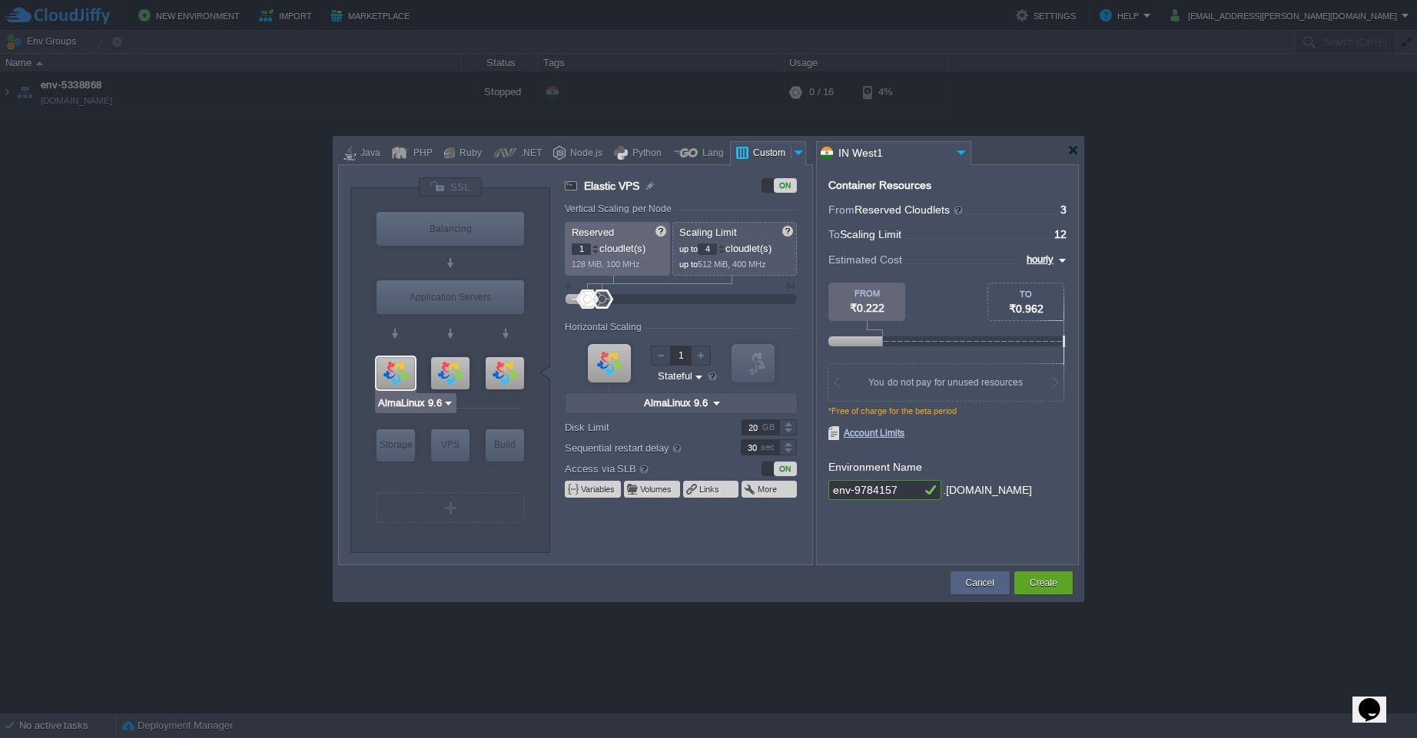
drag, startPoint x: 393, startPoint y: 374, endPoint x: 400, endPoint y: 390, distance: 17.6
click at [400, 390] on div "VM VPS" at bounding box center [395, 373] width 38 height 32
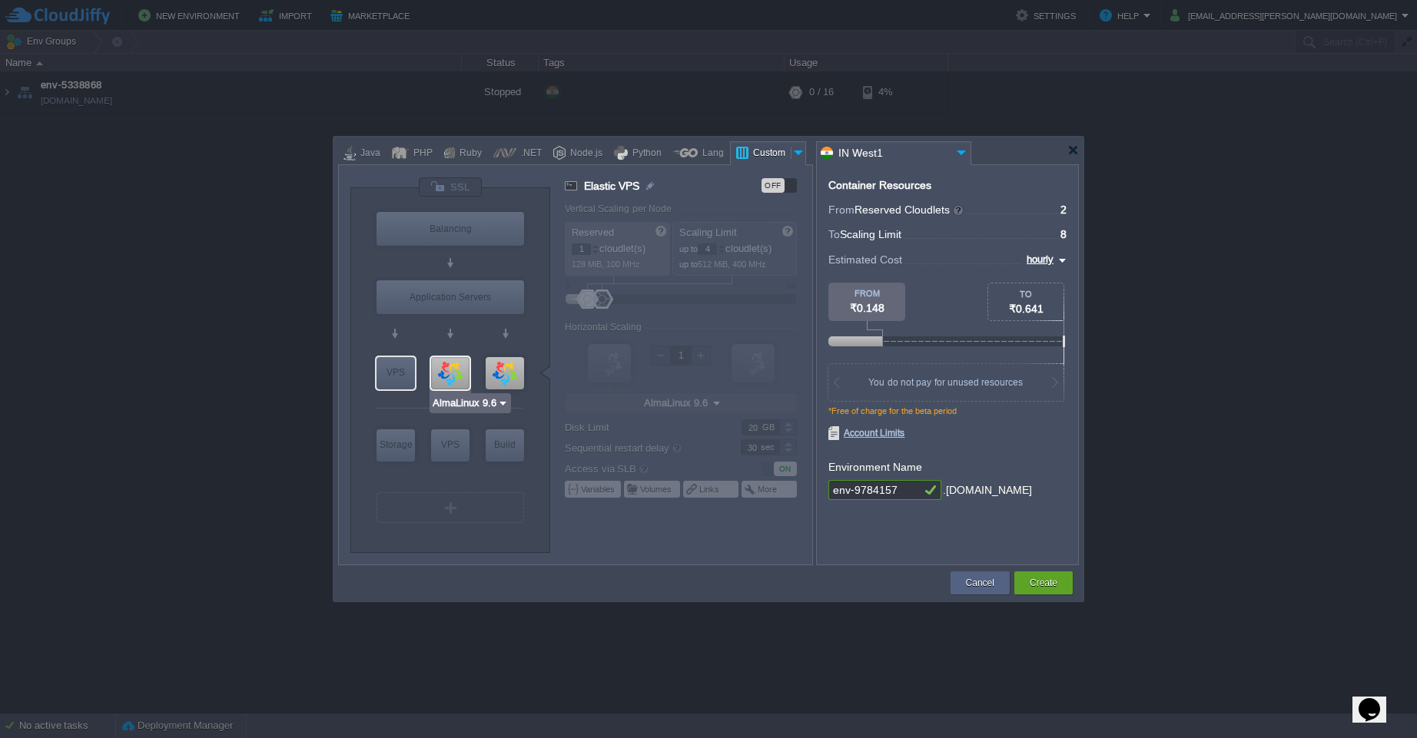
click at [456, 376] on div at bounding box center [450, 373] width 38 height 32
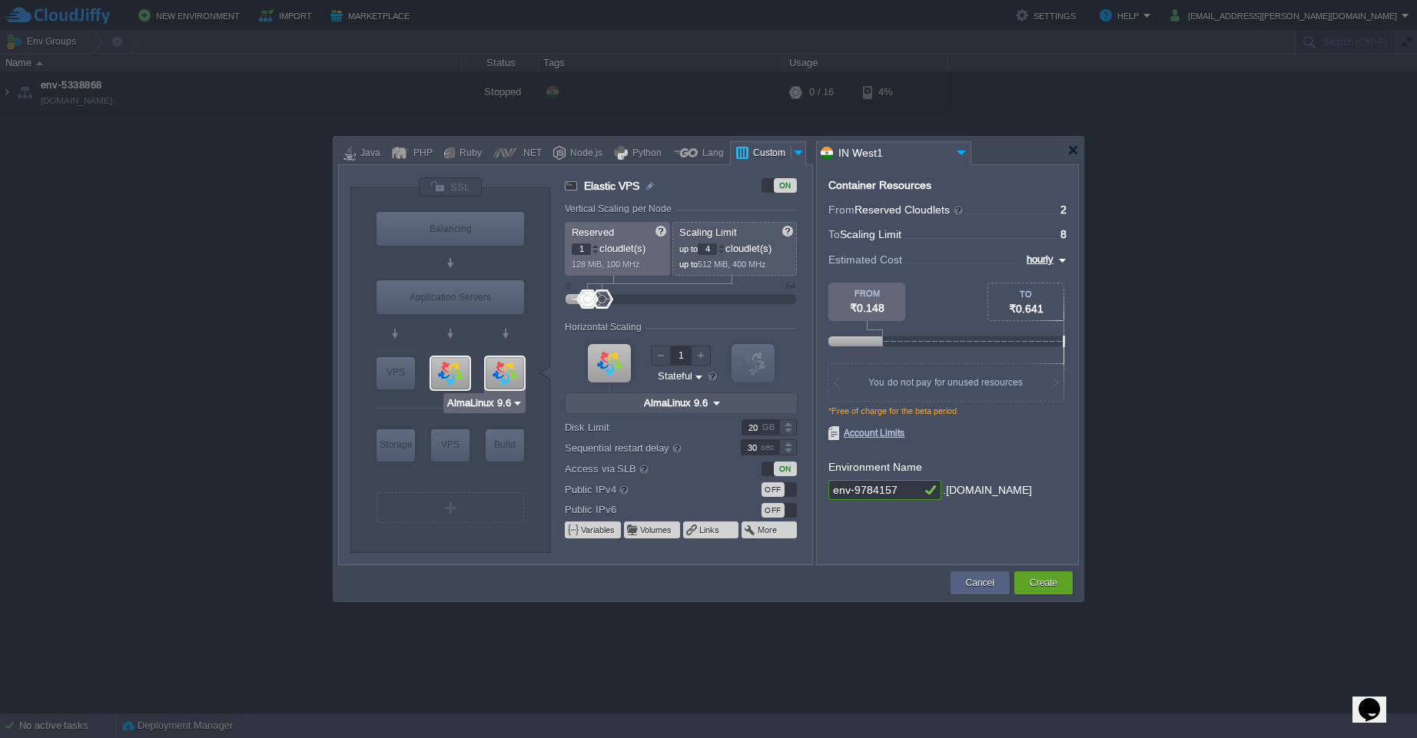
click at [502, 375] on div at bounding box center [505, 373] width 38 height 32
click at [452, 373] on div at bounding box center [450, 373] width 38 height 32
click at [508, 378] on div at bounding box center [505, 373] width 38 height 32
click at [455, 372] on div at bounding box center [450, 373] width 38 height 32
click at [393, 369] on div "VPS" at bounding box center [395, 372] width 38 height 31
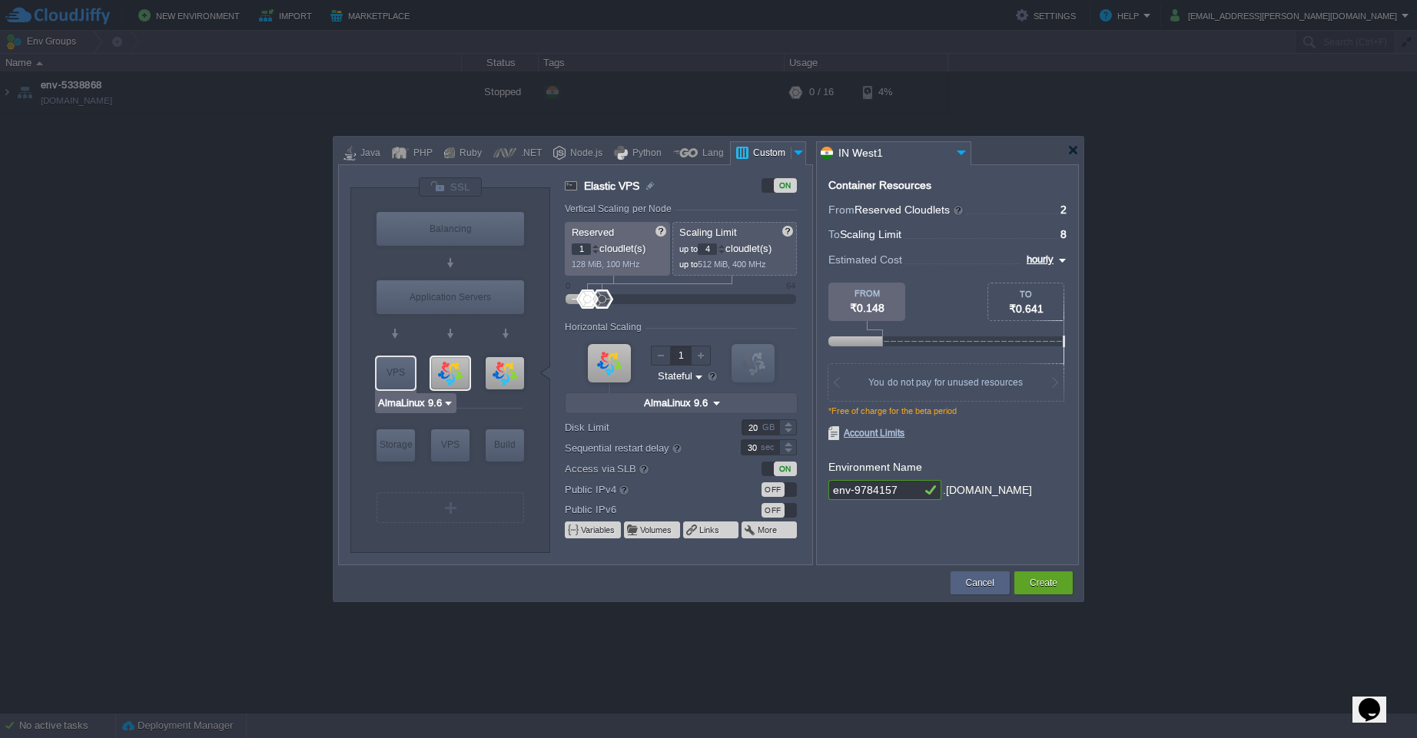
type input "Elastic VPS"
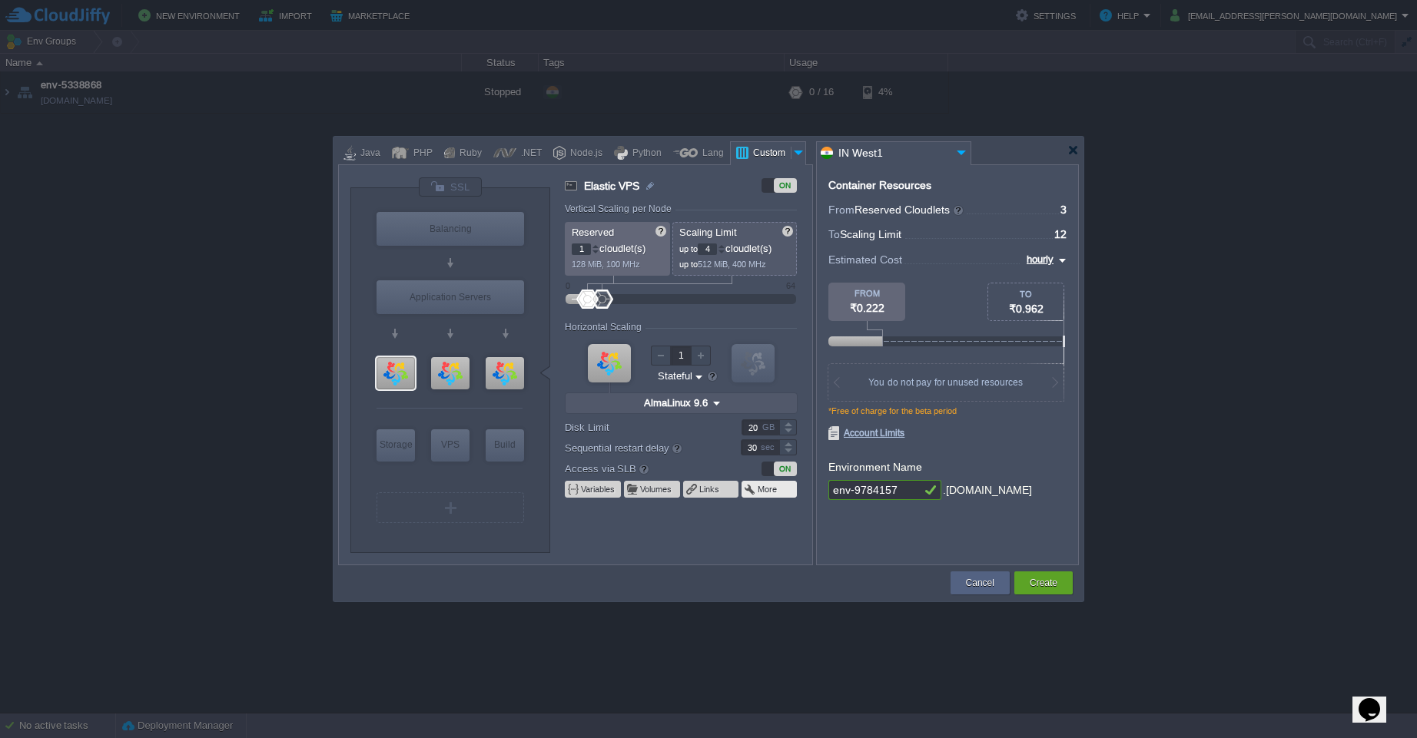
type input "AlmaLinux 9.6"
click at [506, 373] on div at bounding box center [505, 373] width 38 height 32
type input "Elastic VPS"
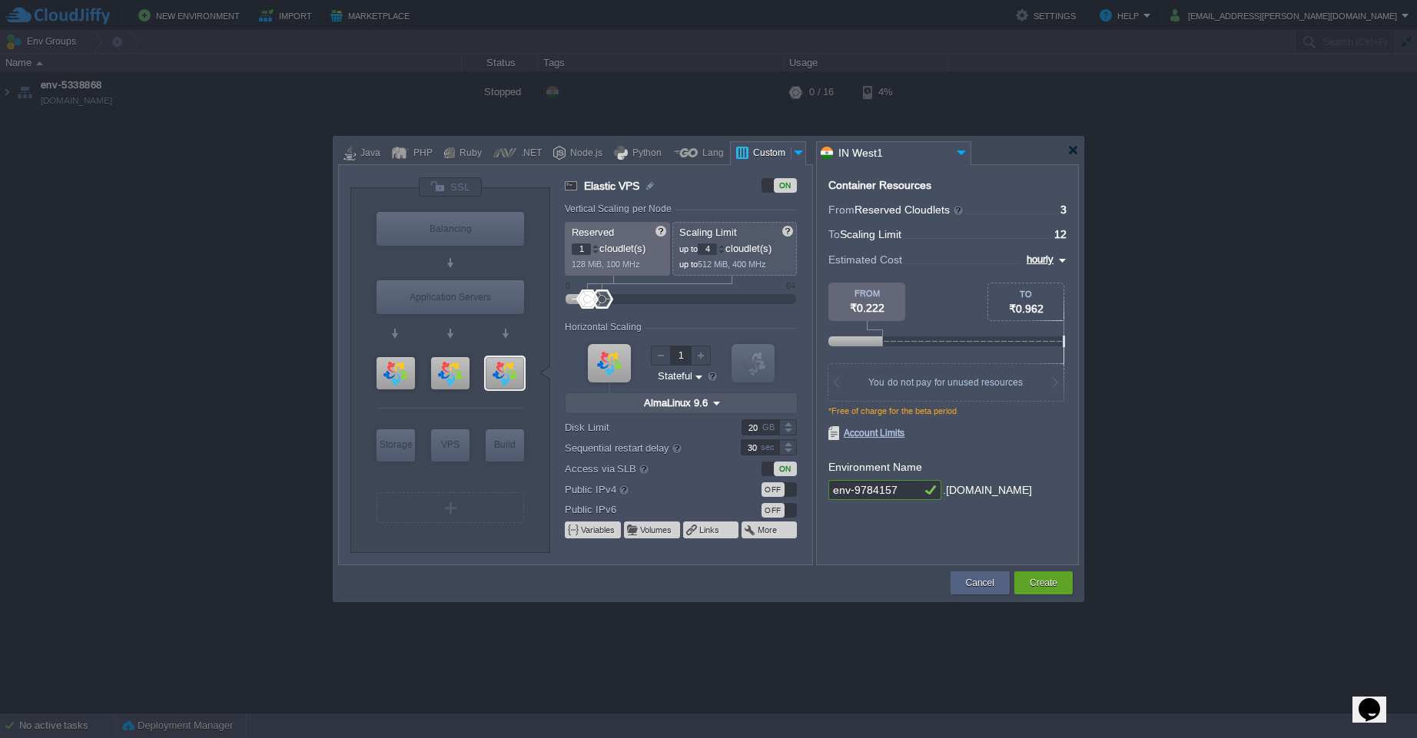
click at [777, 493] on div "OFF" at bounding box center [772, 490] width 23 height 15
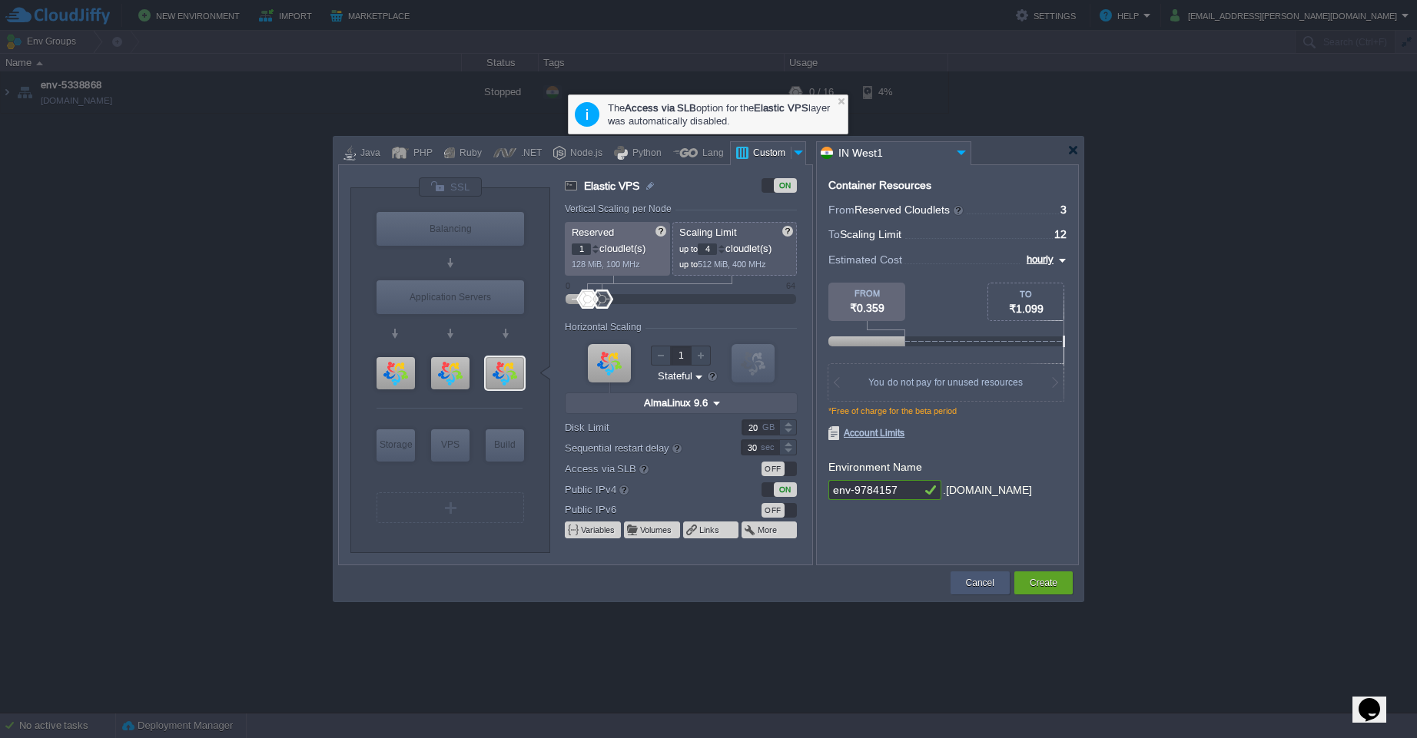
click at [974, 585] on button "Cancel" at bounding box center [980, 582] width 28 height 15
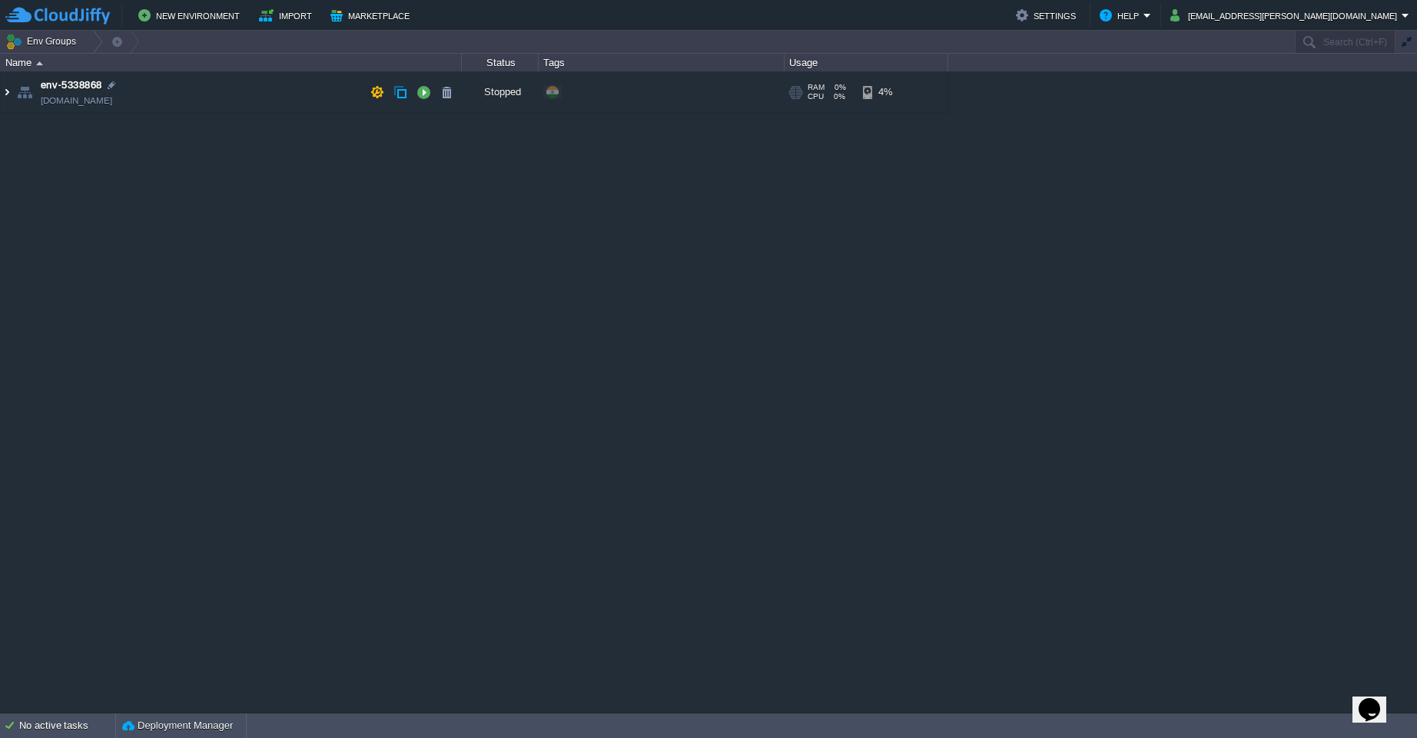
click at [9, 91] on img at bounding box center [7, 91] width 12 height 41
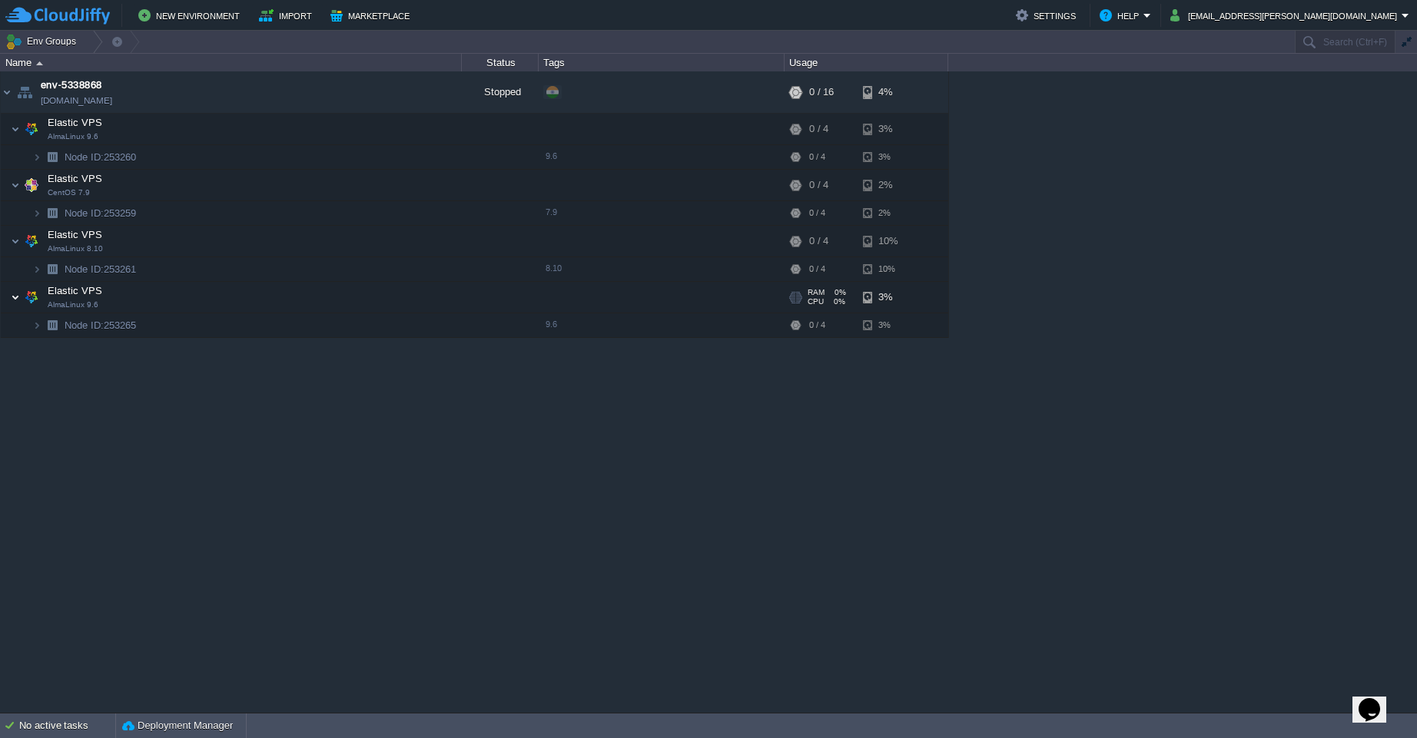
click at [13, 297] on img at bounding box center [15, 297] width 9 height 31
click at [35, 270] on img at bounding box center [36, 269] width 9 height 24
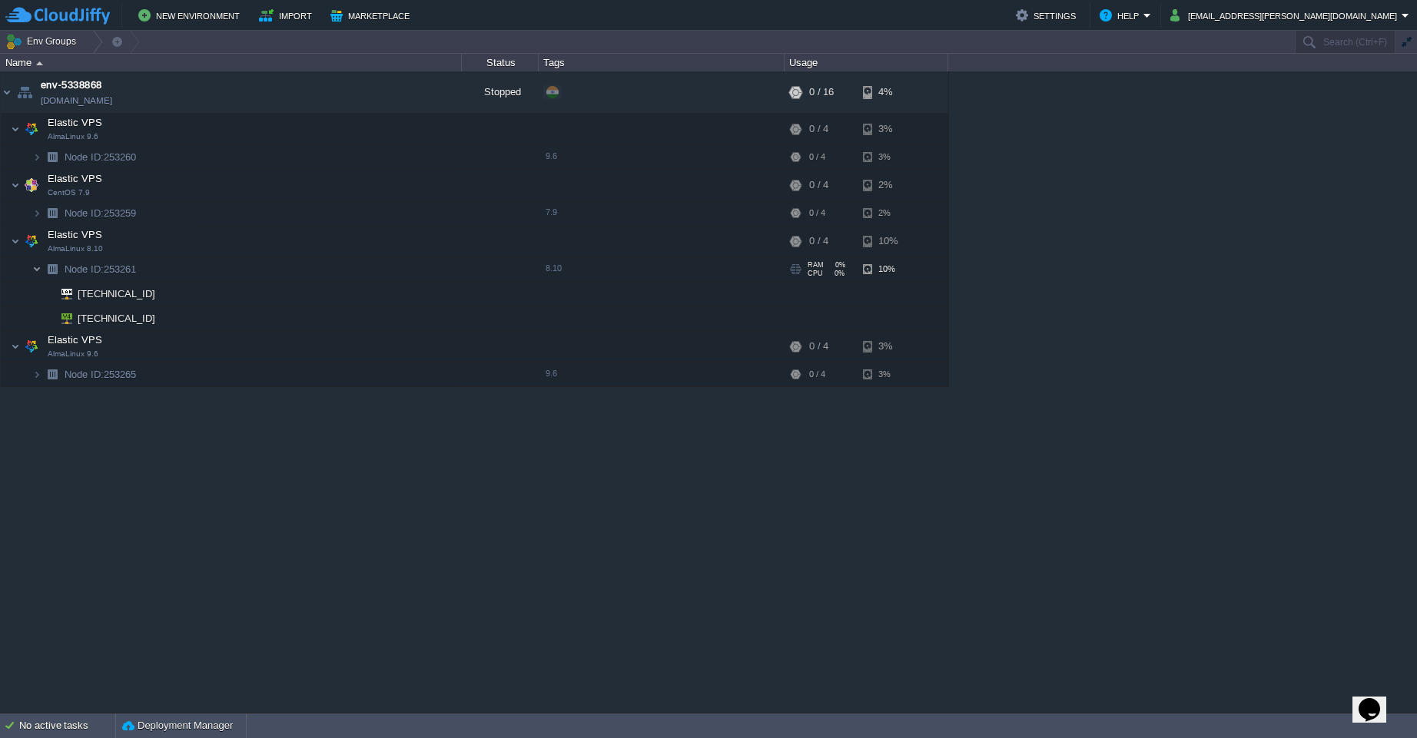
click at [35, 270] on img at bounding box center [36, 269] width 9 height 24
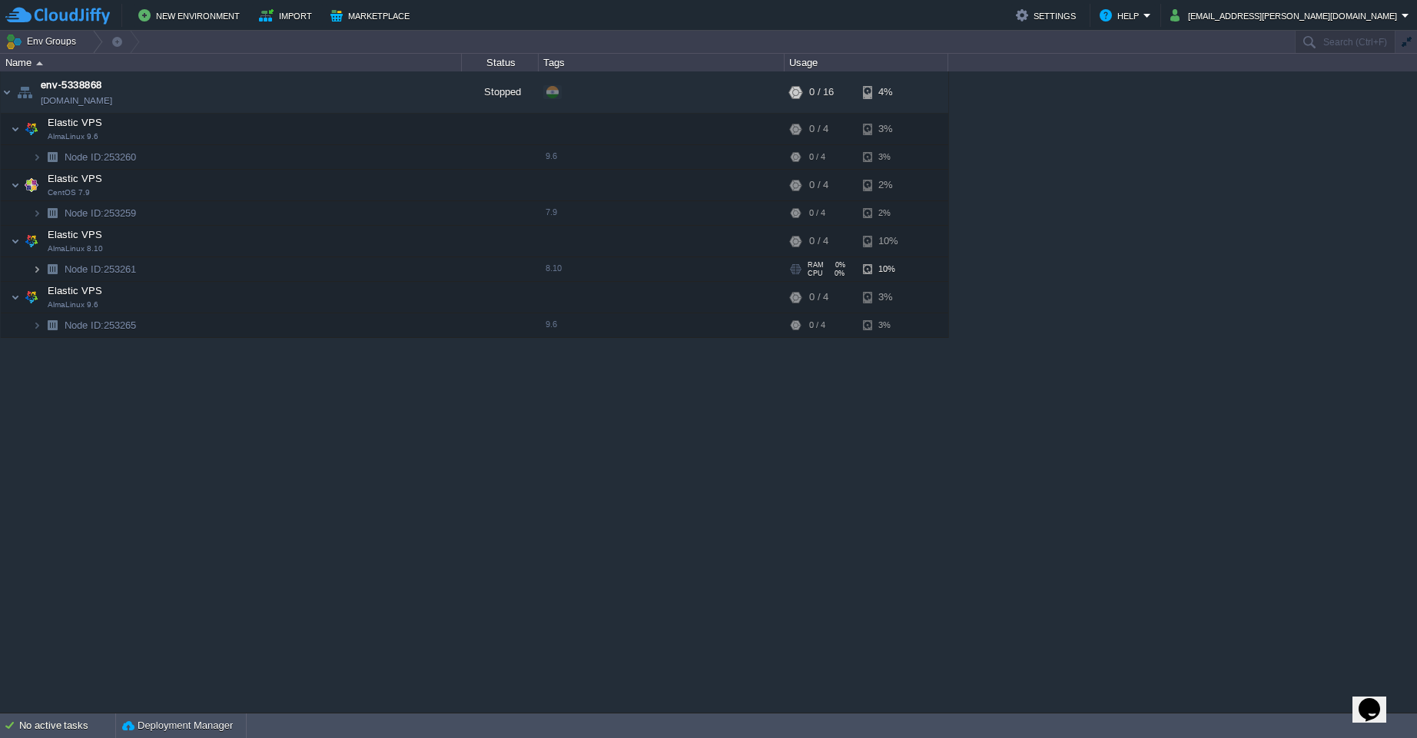
click at [35, 270] on img at bounding box center [36, 269] width 9 height 24
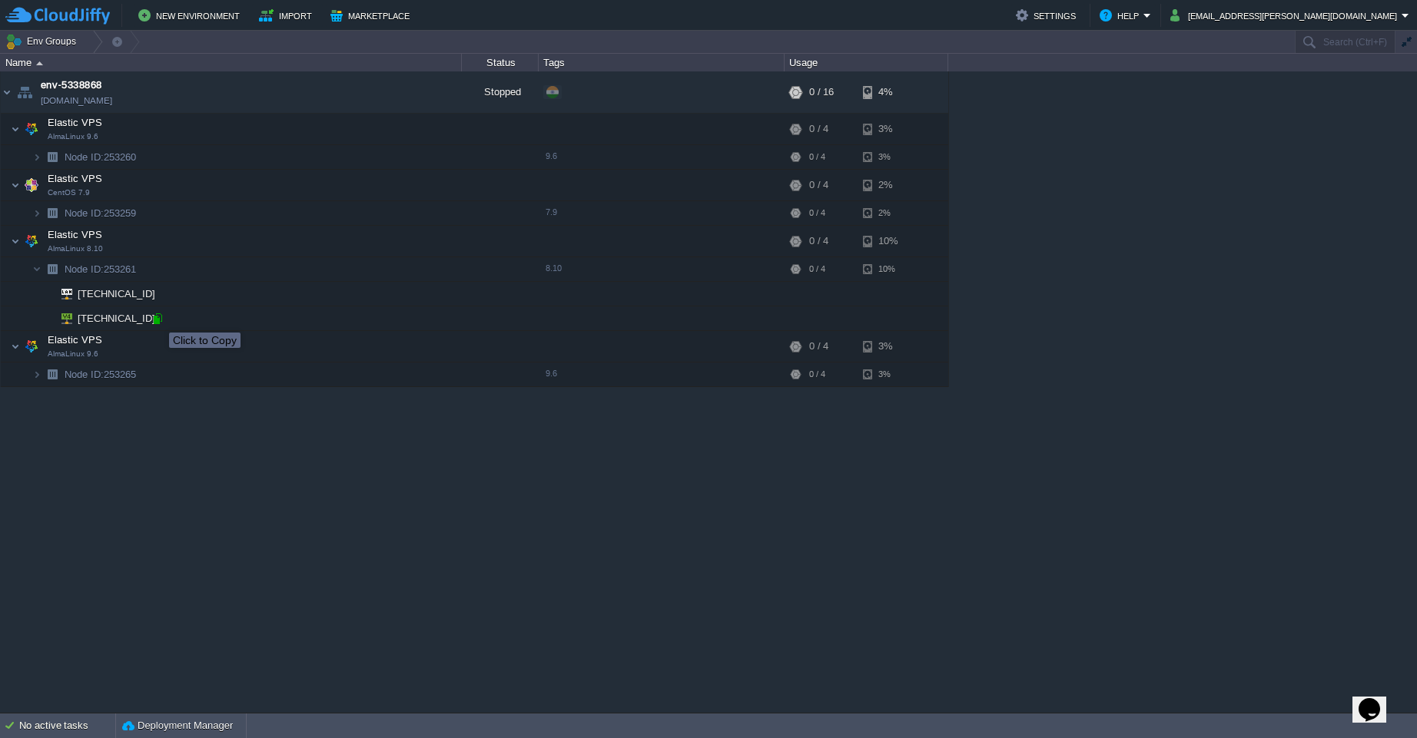
click at [158, 319] on div at bounding box center [158, 319] width 14 height 14
click at [125, 269] on span "Node ID: 253261" at bounding box center [100, 269] width 75 height 13
